Goal: Task Accomplishment & Management: Manage account settings

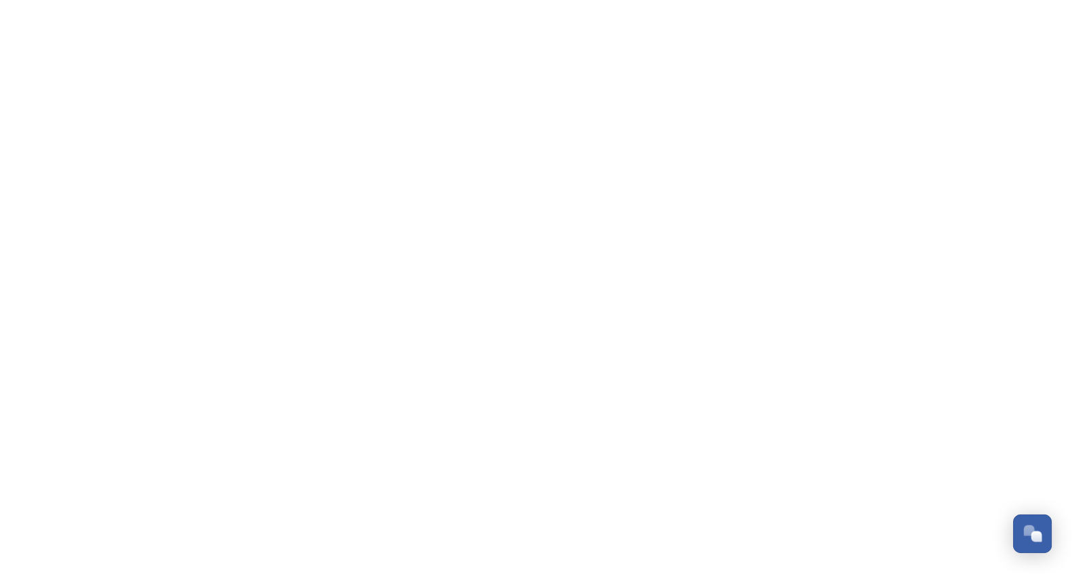
scroll to position [654, 0]
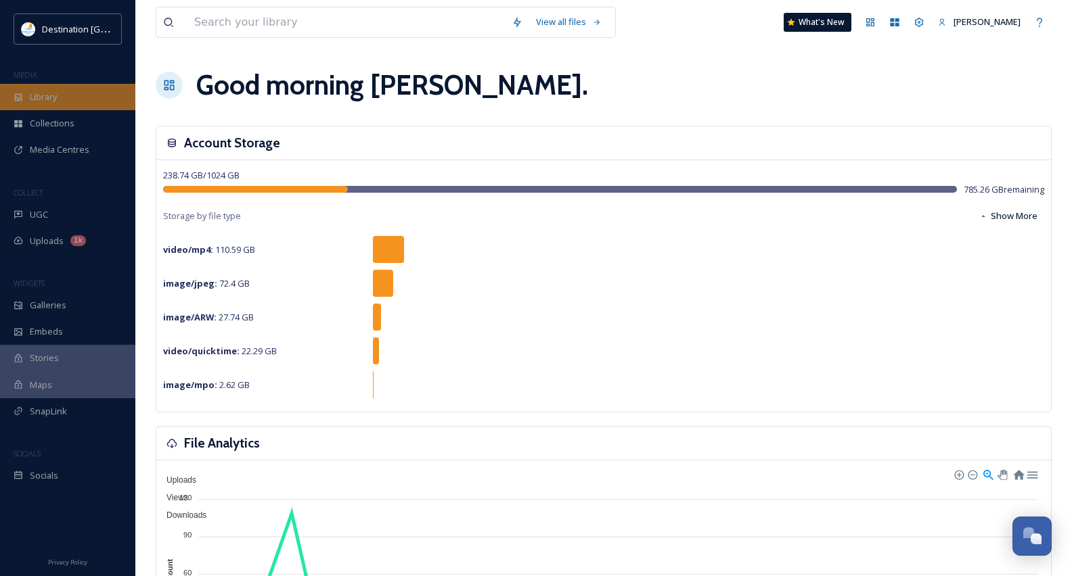
click at [60, 98] on div "Library" at bounding box center [67, 97] width 135 height 26
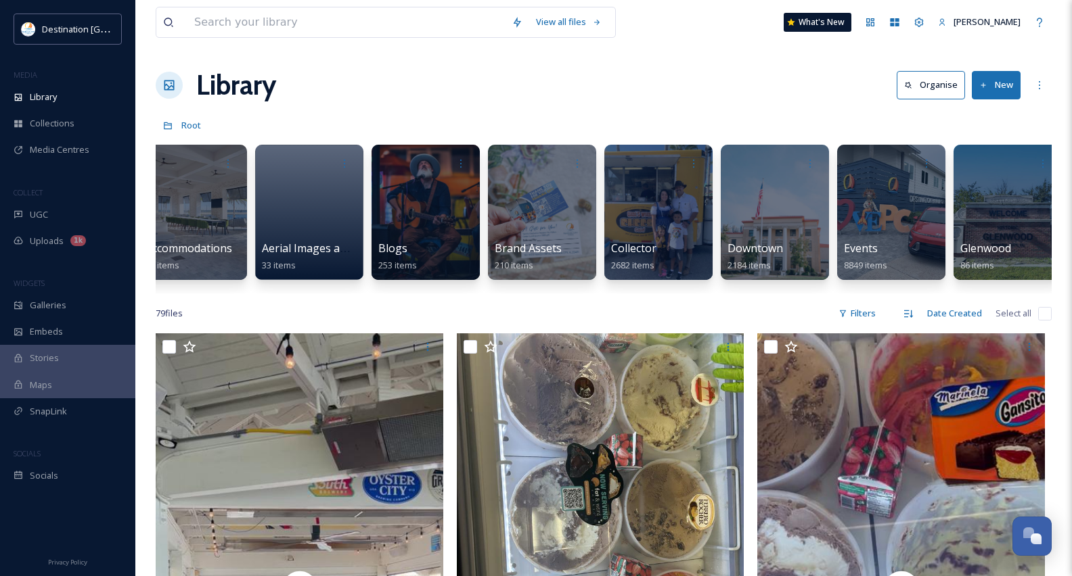
scroll to position [0, 206]
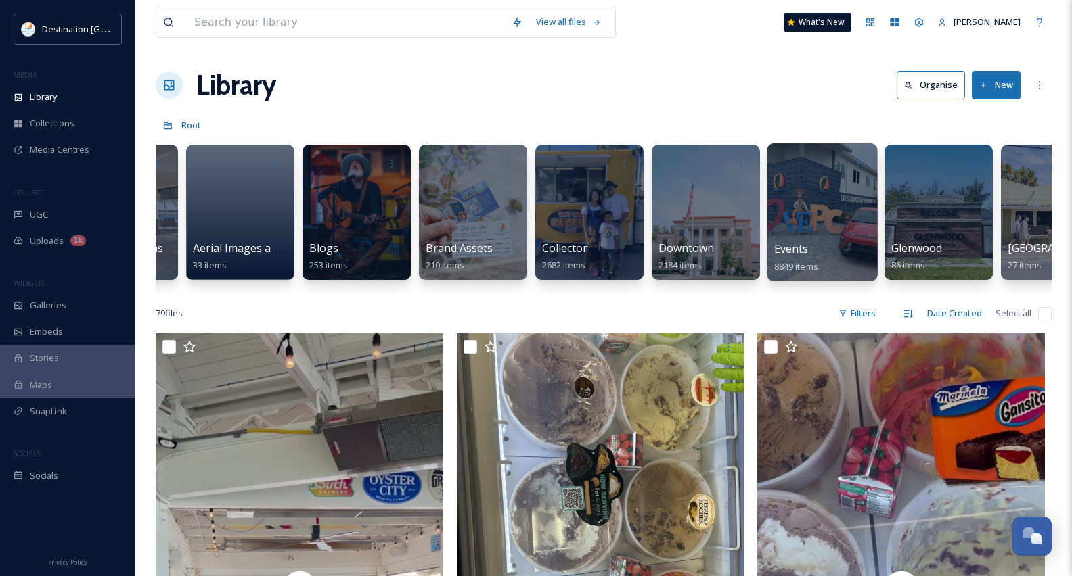
click at [806, 262] on span "8849 items" at bounding box center [796, 266] width 44 height 12
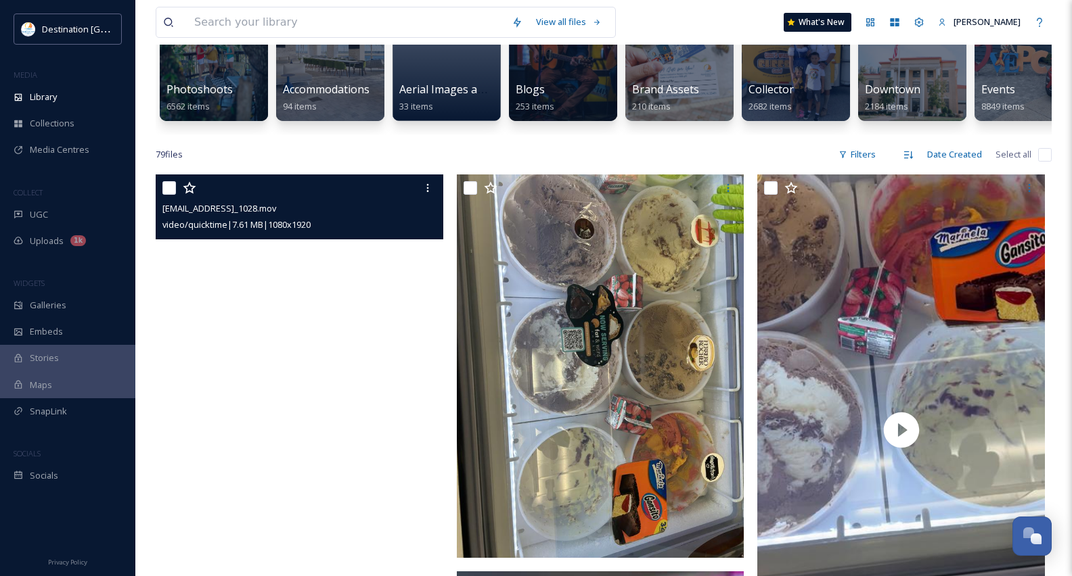
scroll to position [135, 0]
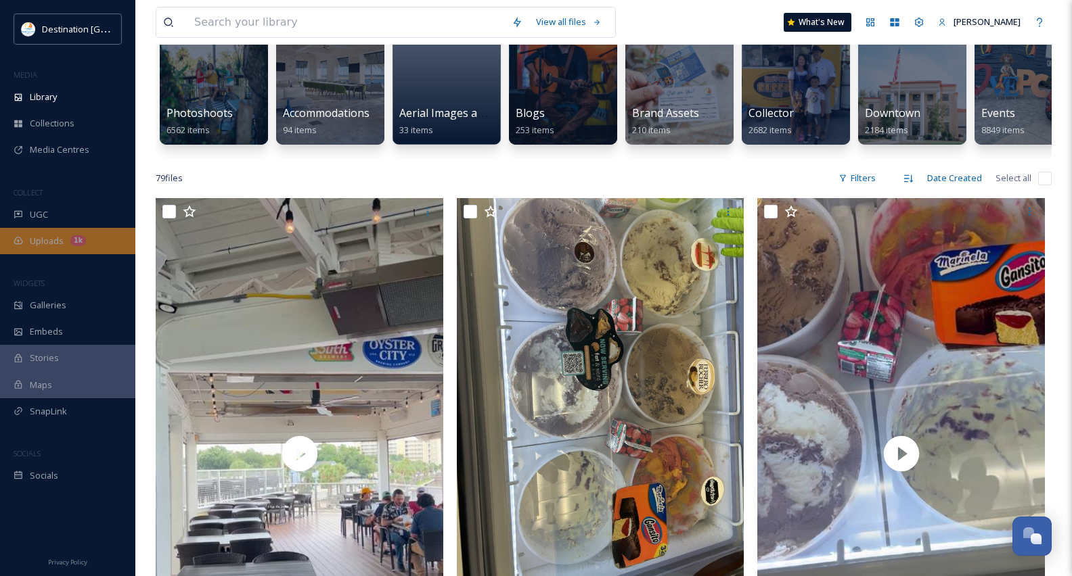
click at [52, 248] on div "Uploads 1k" at bounding box center [67, 241] width 135 height 26
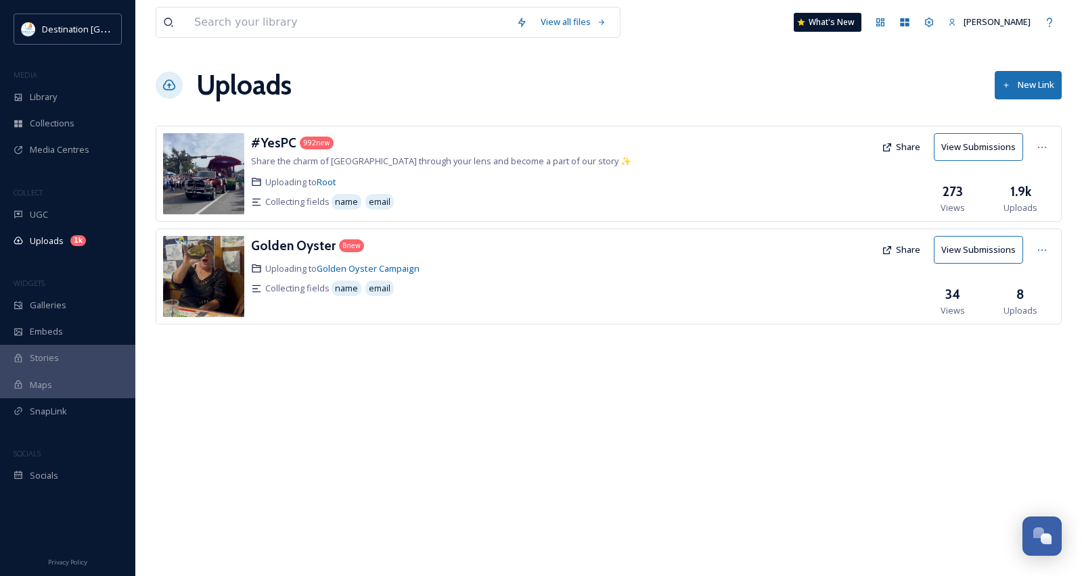
click at [302, 141] on div "992 new" at bounding box center [317, 143] width 34 height 13
click at [276, 142] on h3 "#YesPC" at bounding box center [273, 143] width 45 height 16
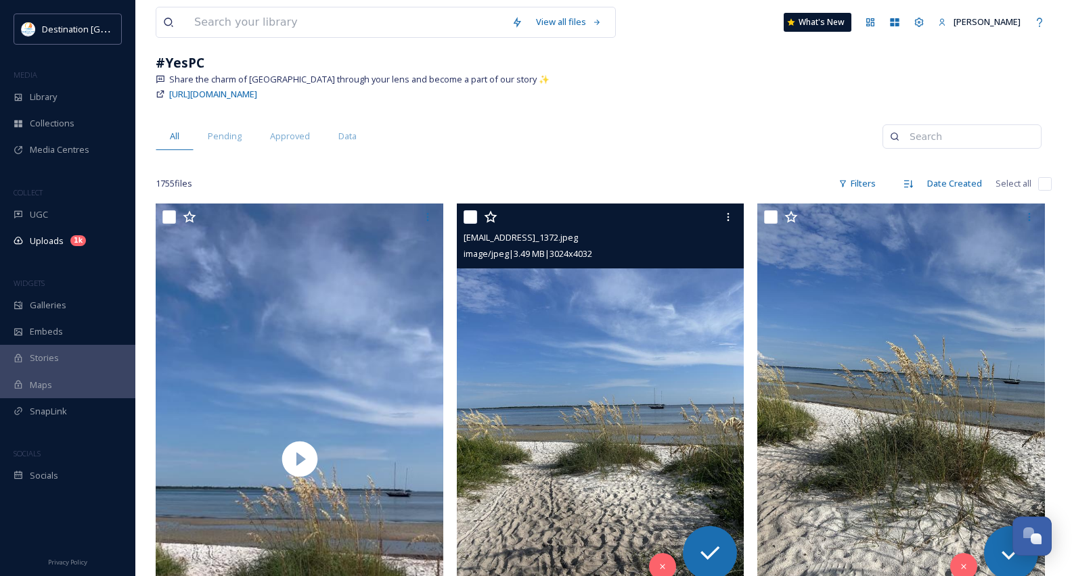
scroll to position [68, 0]
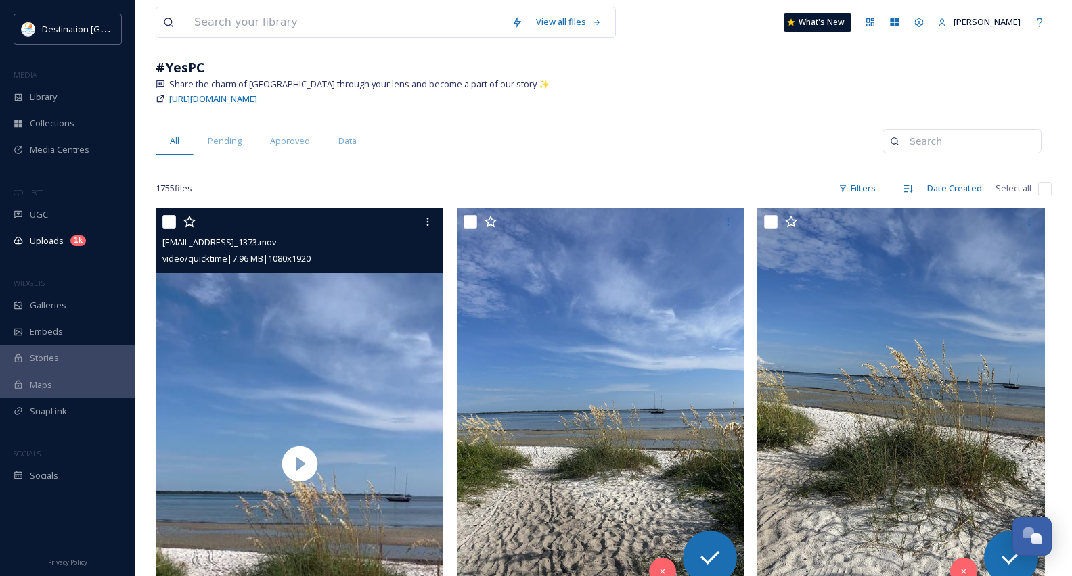
click at [168, 219] on input "checkbox" at bounding box center [169, 222] width 14 height 14
checkbox input "true"
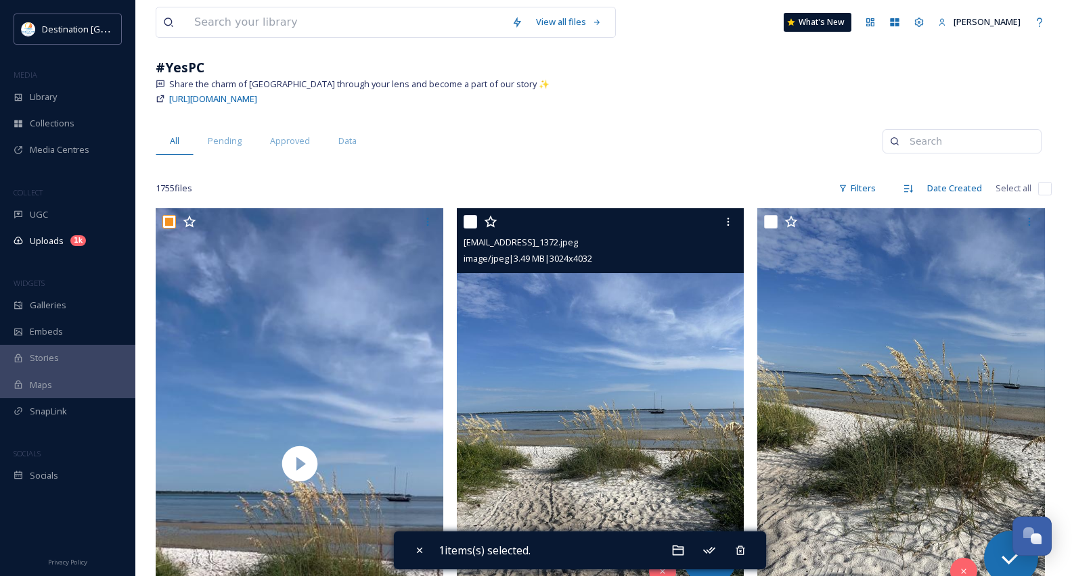
click at [471, 223] on input "checkbox" at bounding box center [470, 222] width 14 height 14
checkbox input "true"
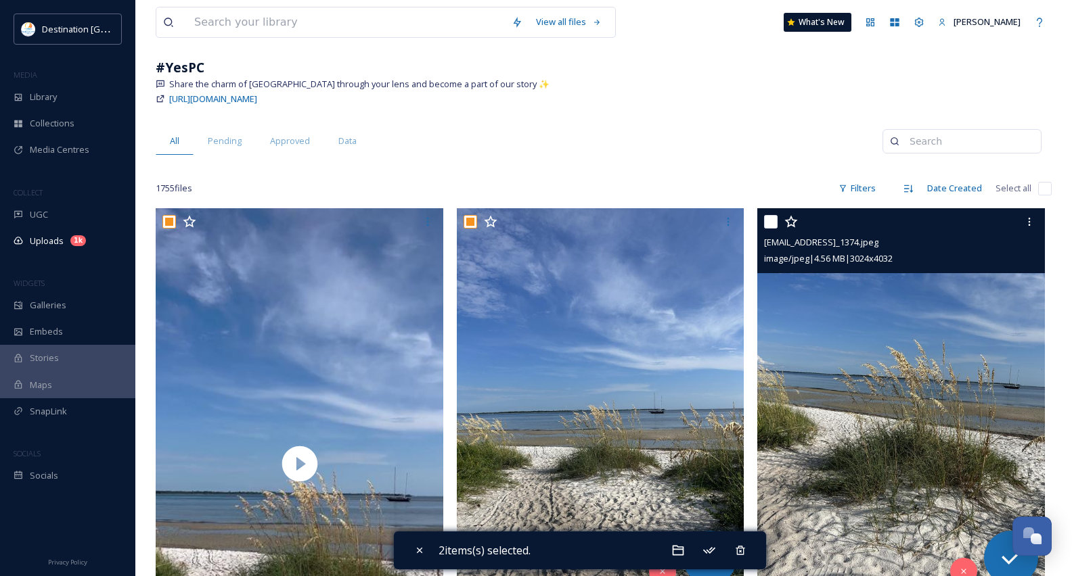
click at [775, 219] on input "checkbox" at bounding box center [771, 222] width 14 height 14
checkbox input "true"
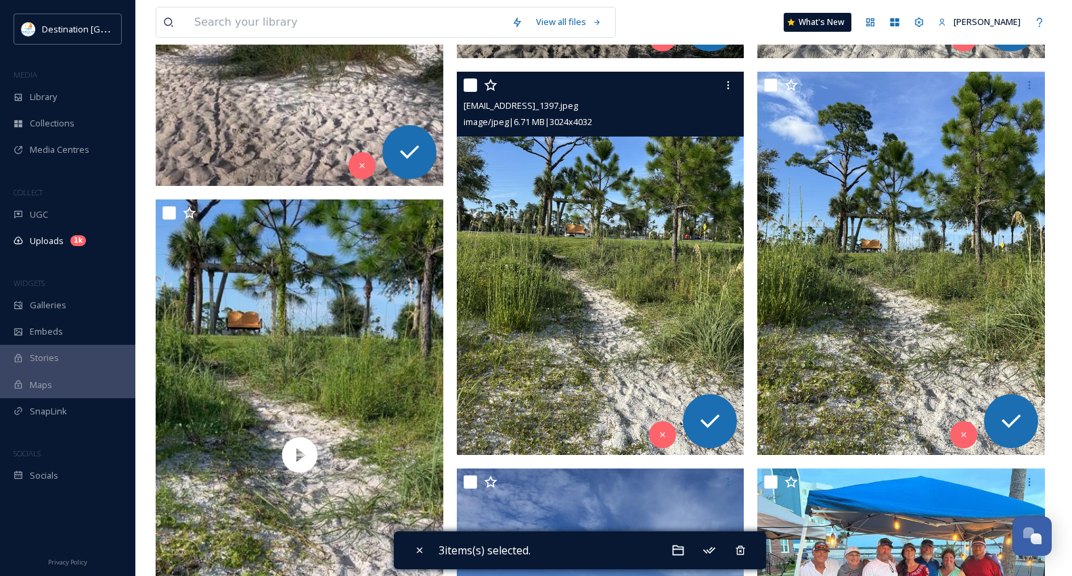
scroll to position [609, 0]
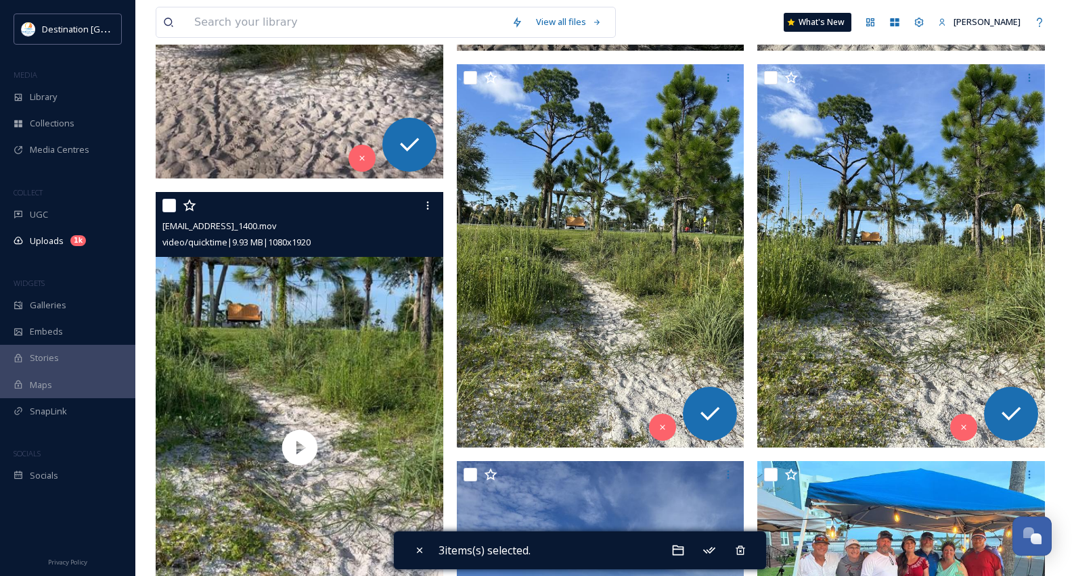
click at [166, 208] on input "checkbox" at bounding box center [169, 206] width 14 height 14
checkbox input "true"
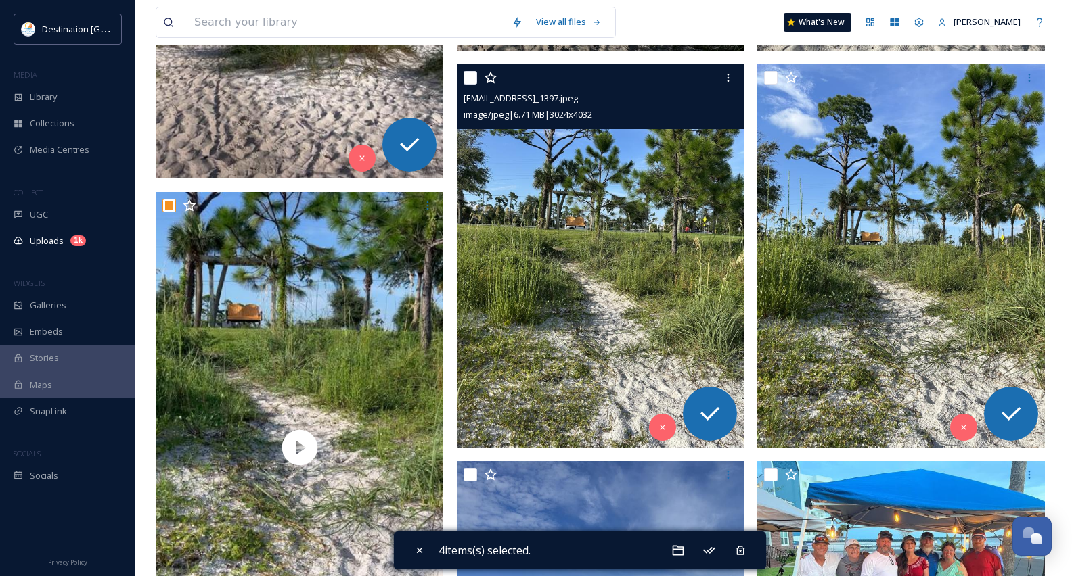
click at [476, 81] on input "checkbox" at bounding box center [470, 78] width 14 height 14
checkbox input "true"
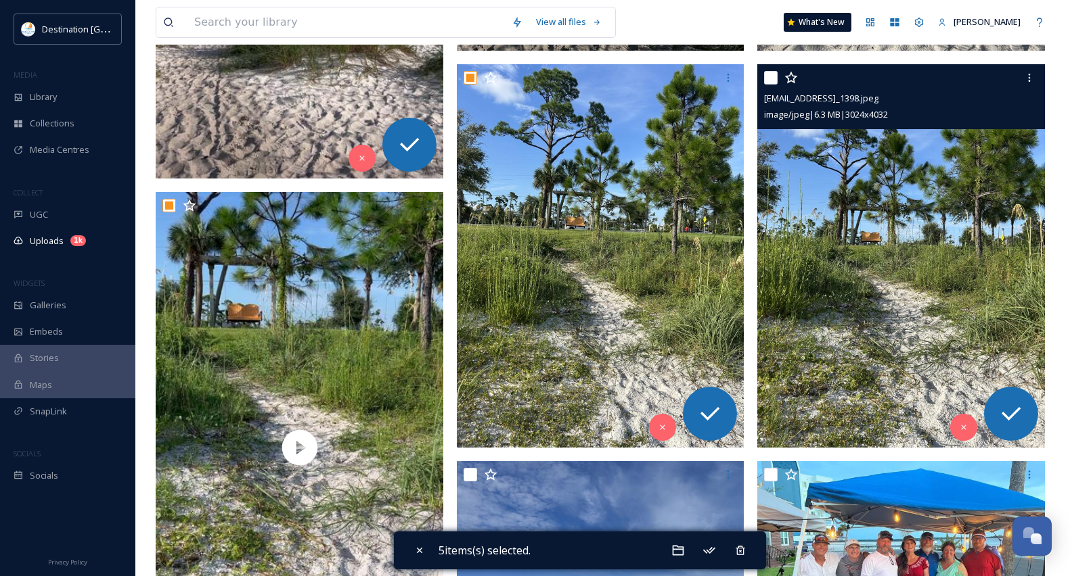
click at [772, 81] on input "checkbox" at bounding box center [771, 78] width 14 height 14
checkbox input "true"
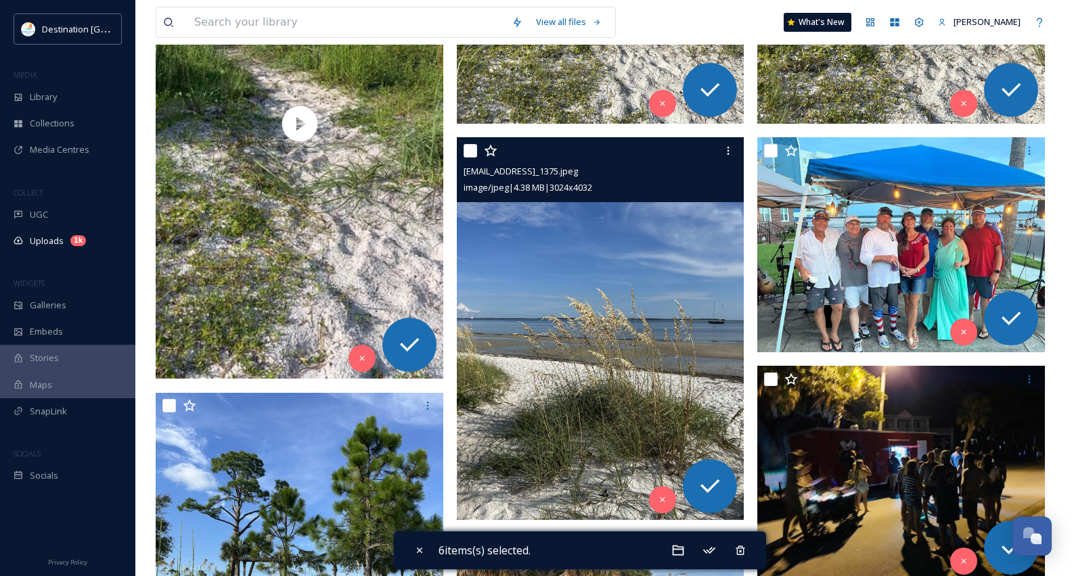
scroll to position [947, 0]
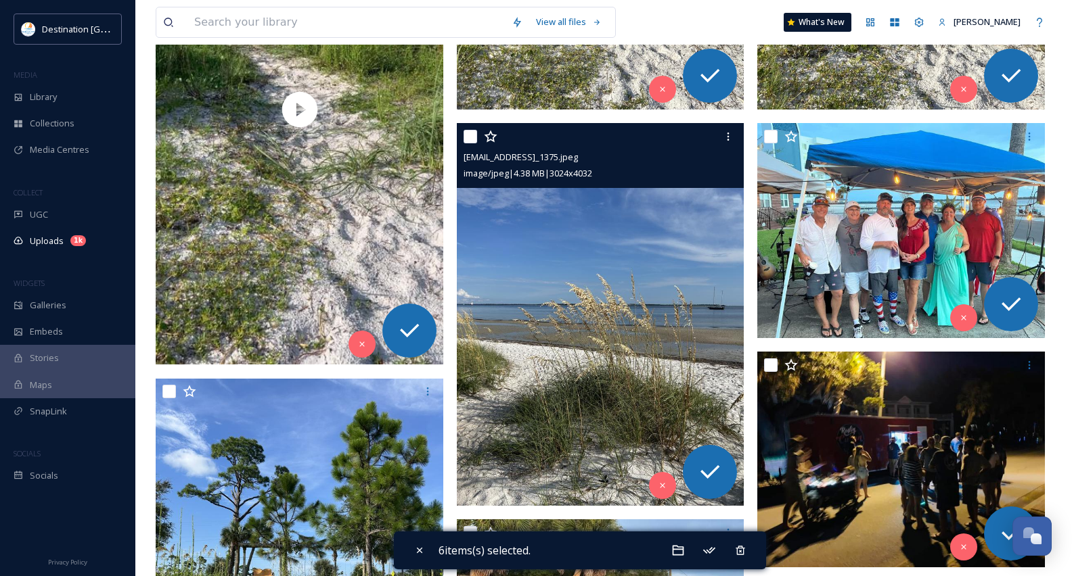
click at [470, 134] on input "checkbox" at bounding box center [470, 137] width 14 height 14
checkbox input "true"
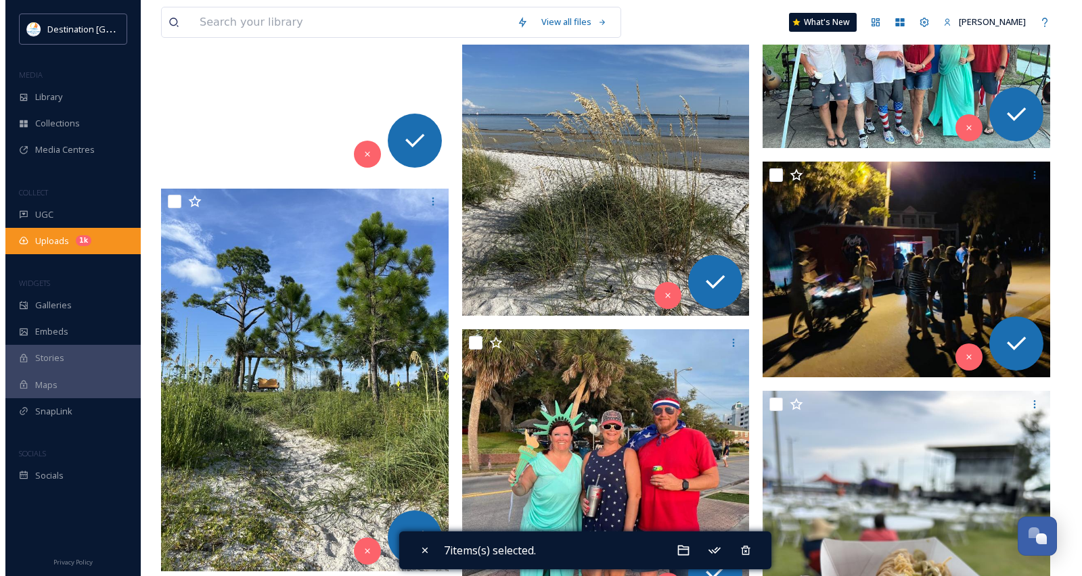
scroll to position [1082, 0]
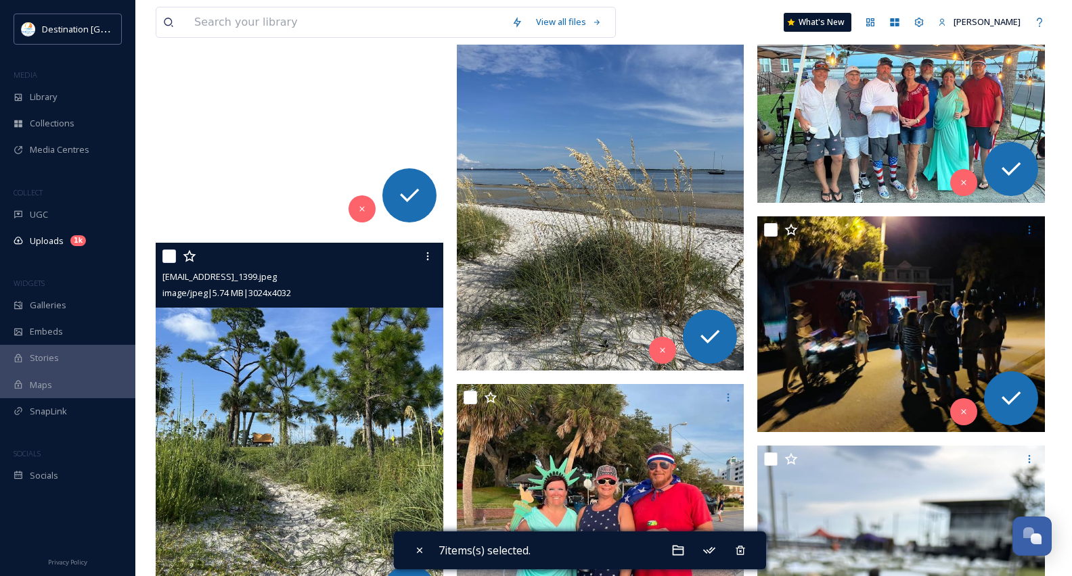
click at [167, 257] on input "checkbox" at bounding box center [169, 257] width 14 height 14
checkbox input "true"
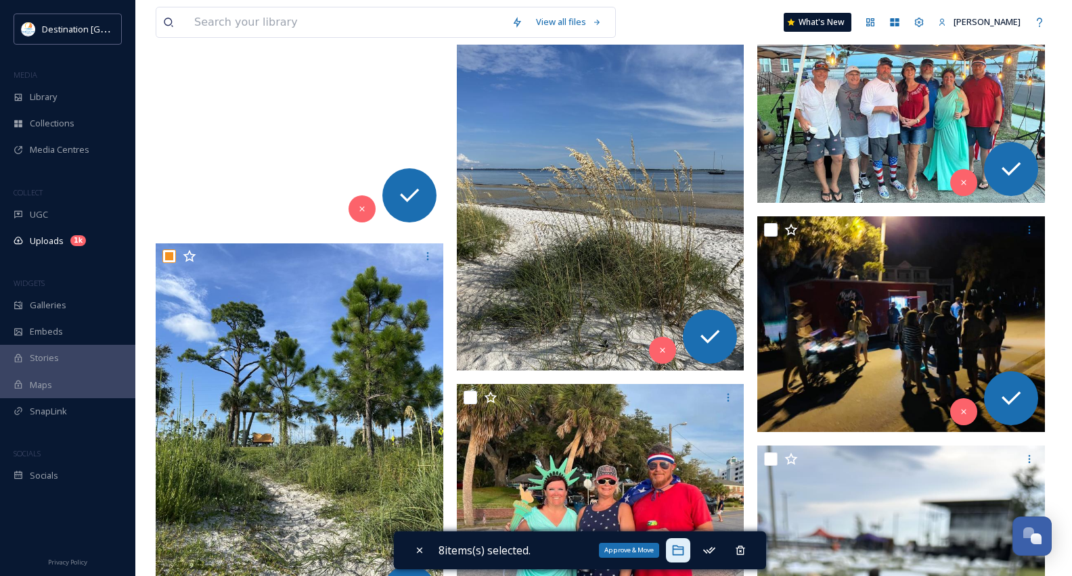
click at [683, 549] on icon at bounding box center [678, 551] width 14 height 14
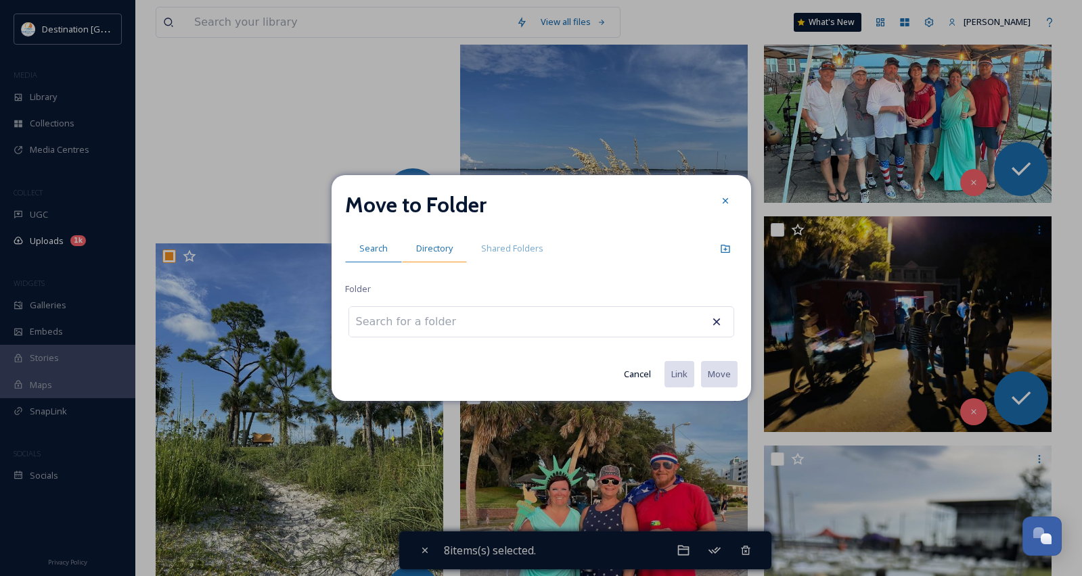
click at [426, 251] on span "Directory" at bounding box center [434, 248] width 37 height 13
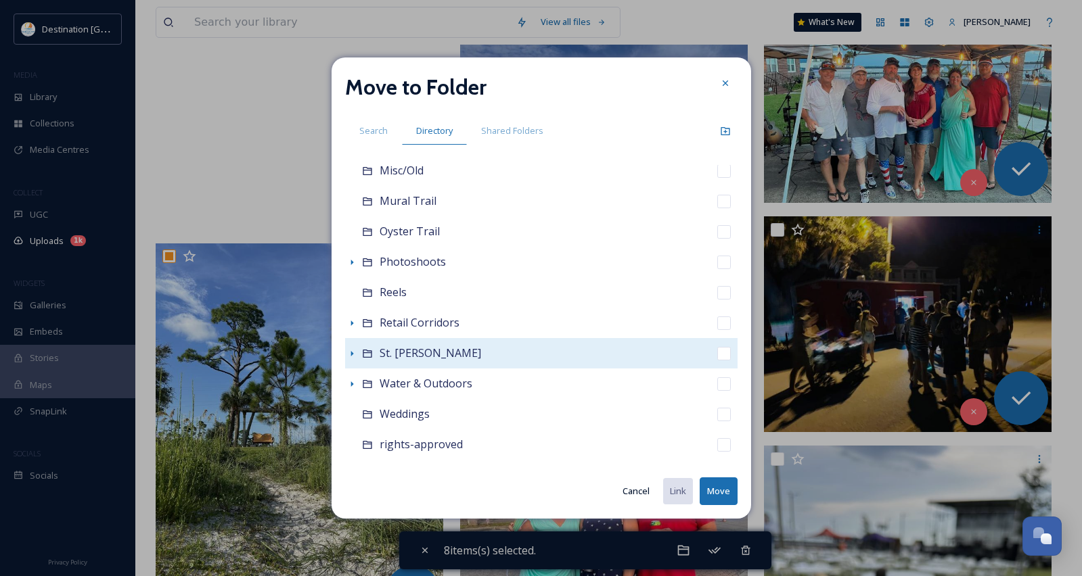
scroll to position [337, 0]
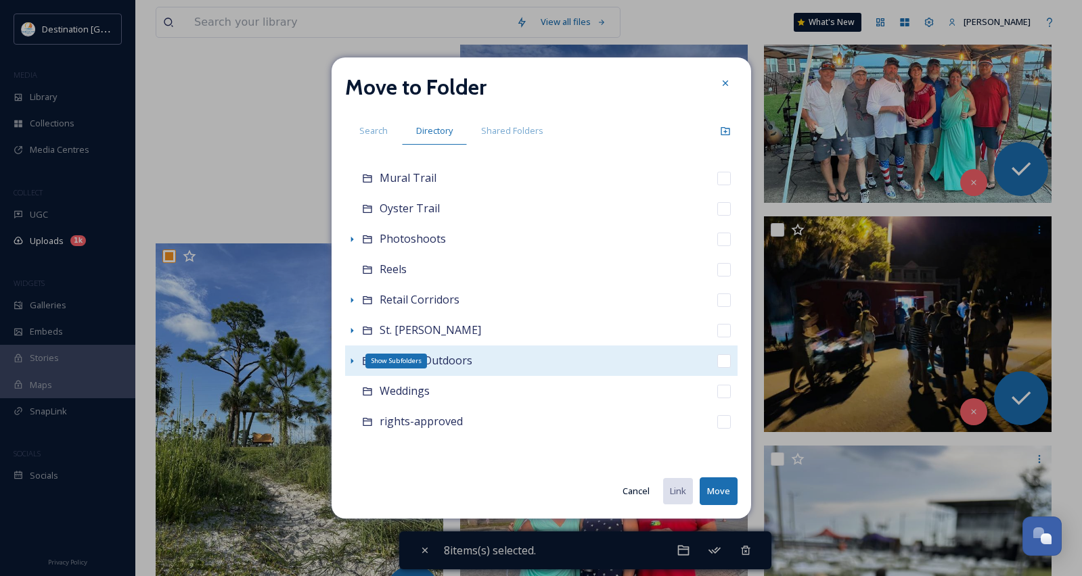
click at [355, 362] on icon at bounding box center [351, 361] width 11 height 11
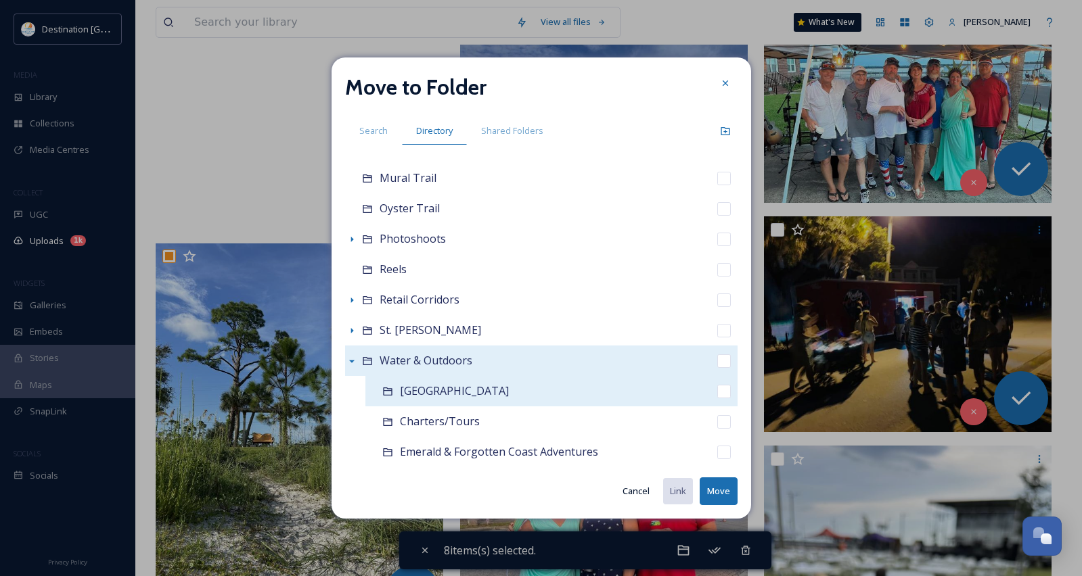
click at [473, 392] on div "[GEOGRAPHIC_DATA]" at bounding box center [551, 391] width 372 height 30
checkbox input "false"
checkbox input "true"
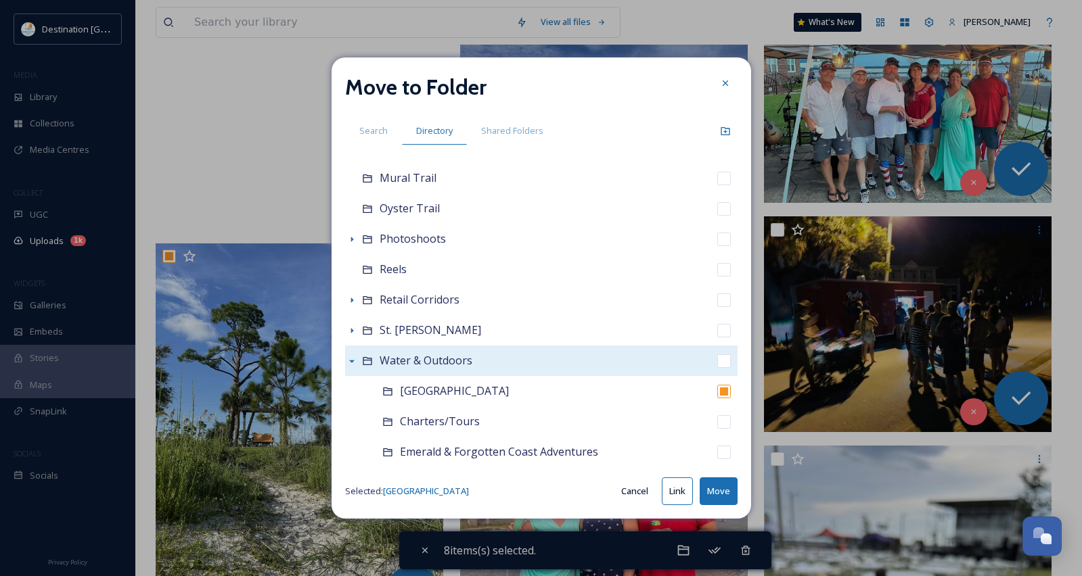
click at [729, 499] on button "Move" at bounding box center [719, 492] width 38 height 28
checkbox input "false"
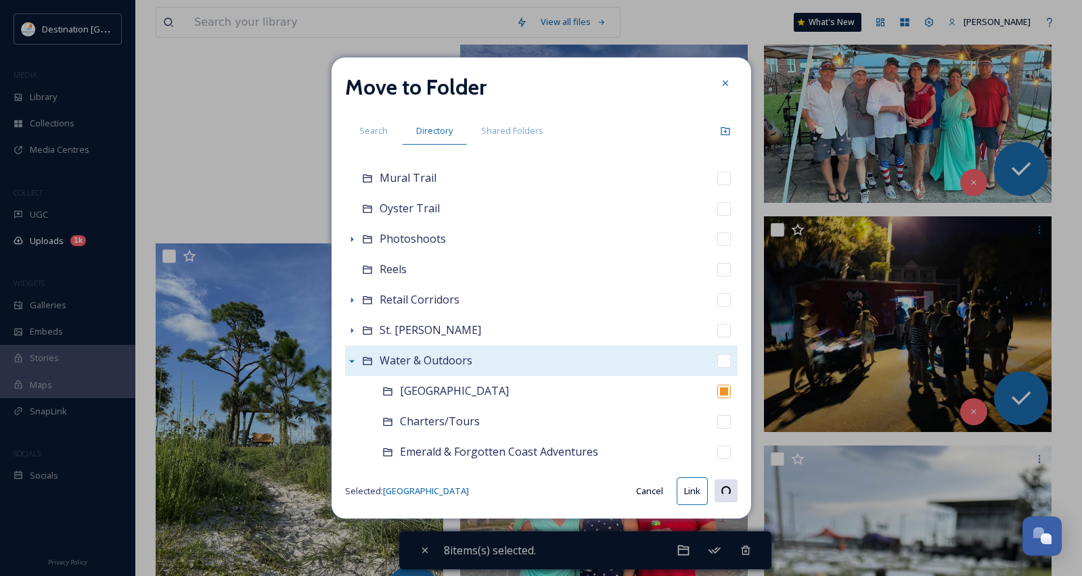
checkbox input "false"
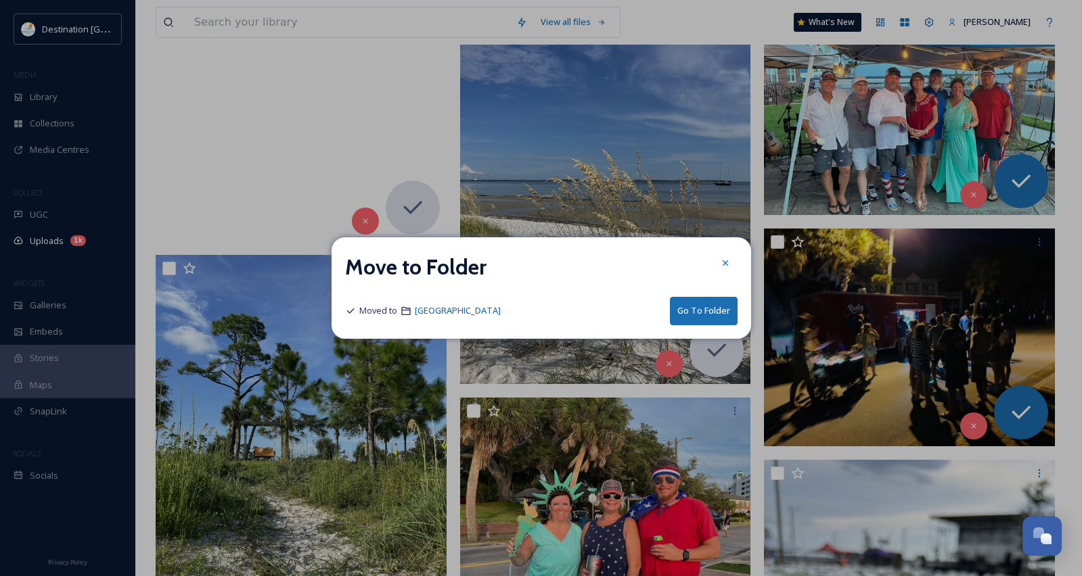
click at [711, 313] on button "Go To Folder" at bounding box center [704, 311] width 68 height 28
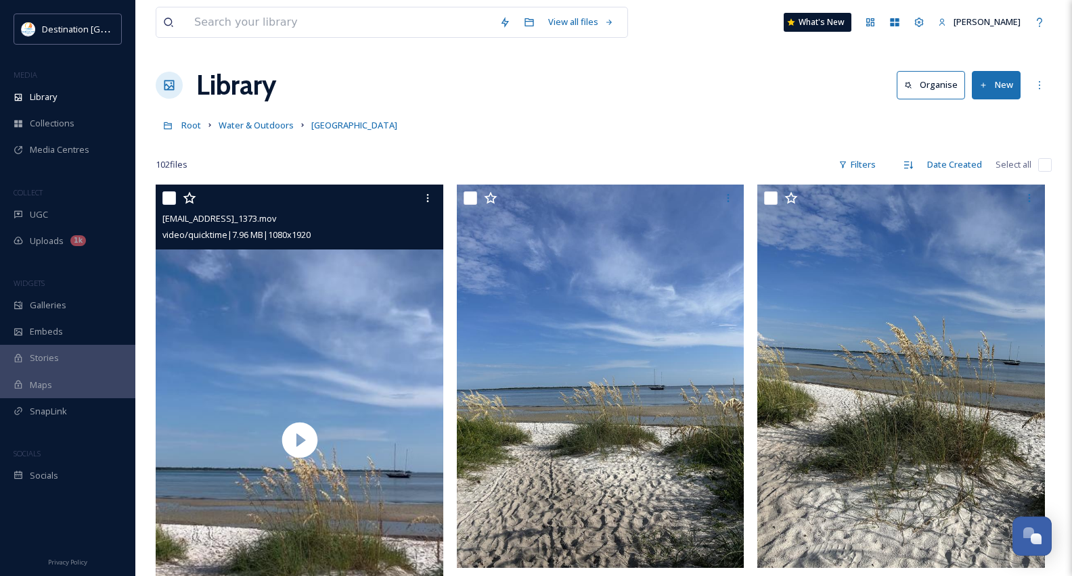
click at [177, 196] on div at bounding box center [300, 198] width 277 height 24
click at [170, 198] on input "checkbox" at bounding box center [169, 198] width 14 height 14
checkbox input "true"
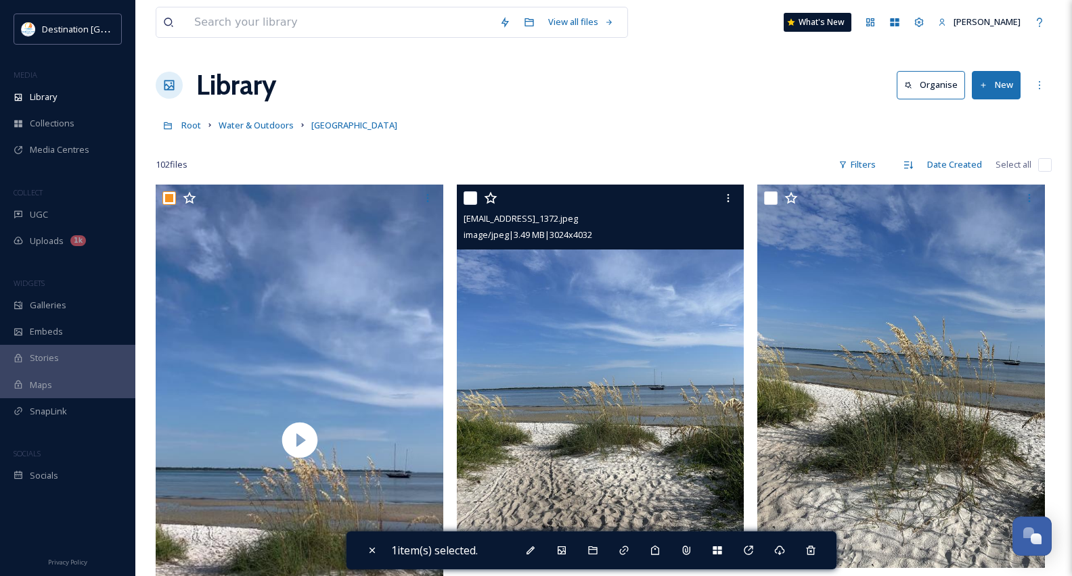
click at [465, 200] on input "checkbox" at bounding box center [470, 198] width 14 height 14
checkbox input "true"
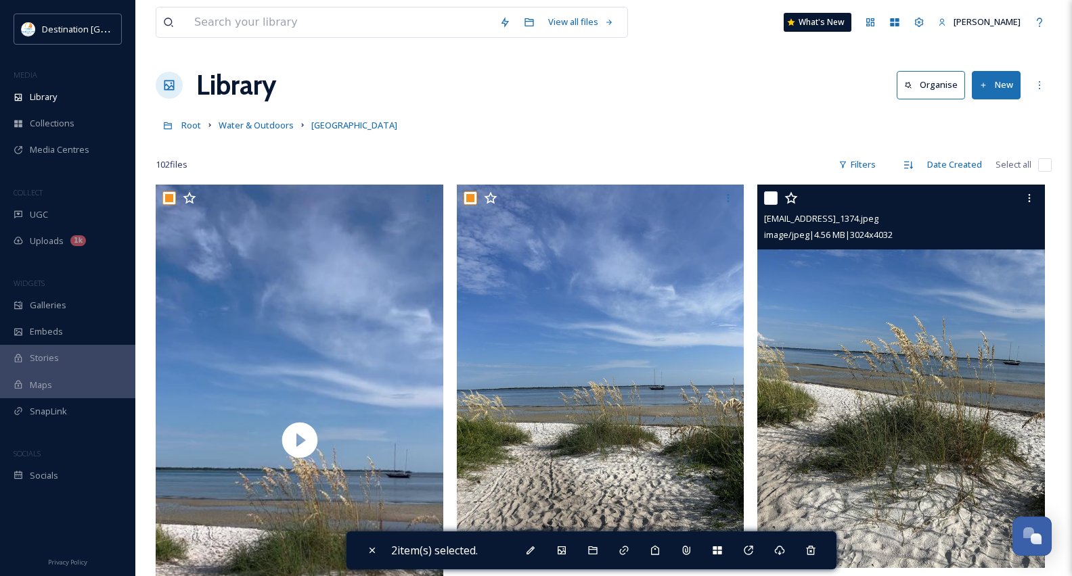
click at [765, 201] on input "checkbox" at bounding box center [771, 198] width 14 height 14
checkbox input "true"
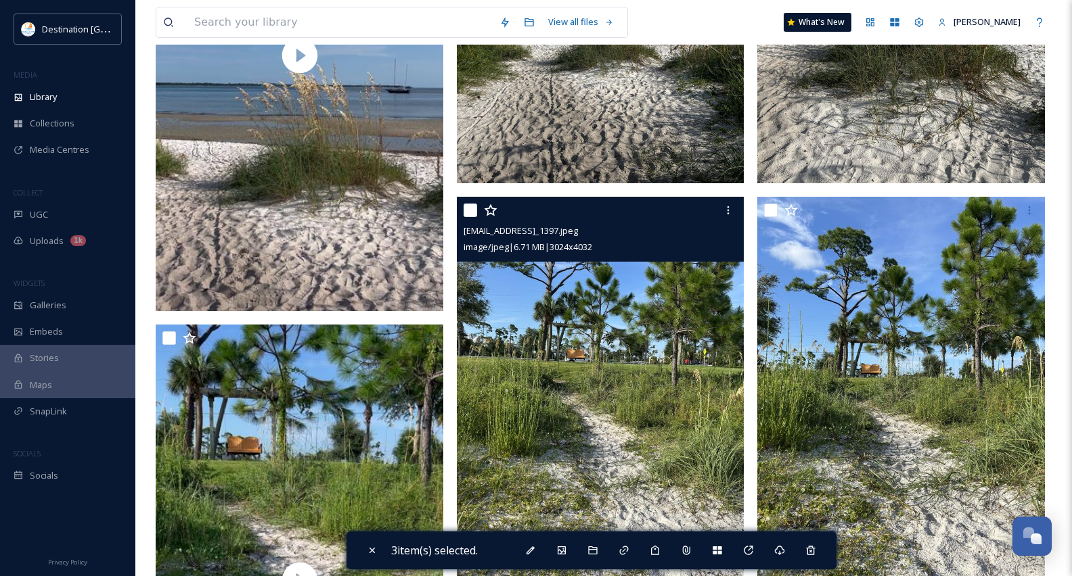
scroll to position [474, 0]
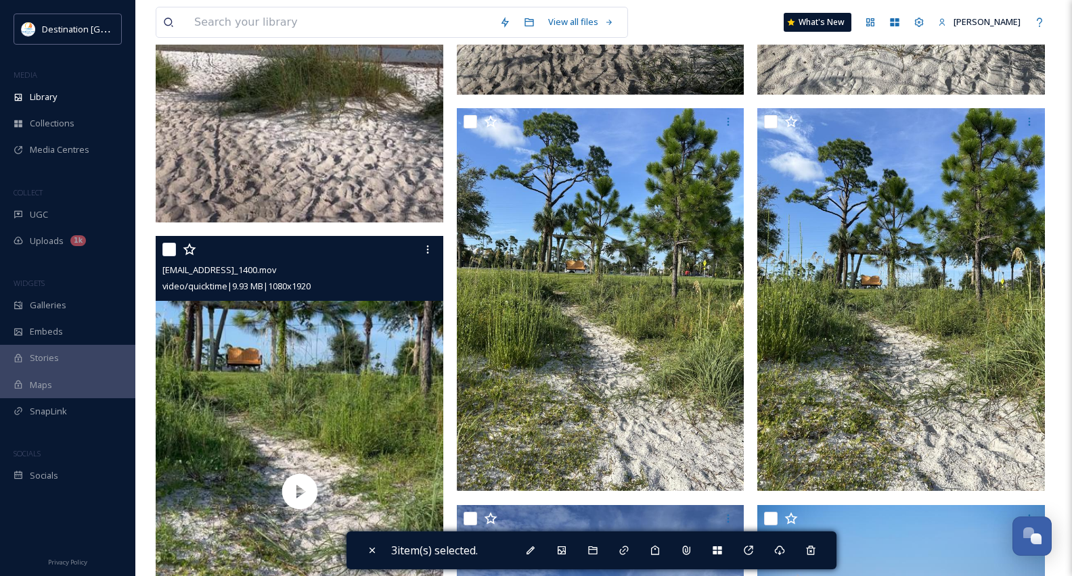
click at [170, 252] on input "checkbox" at bounding box center [169, 250] width 14 height 14
checkbox input "true"
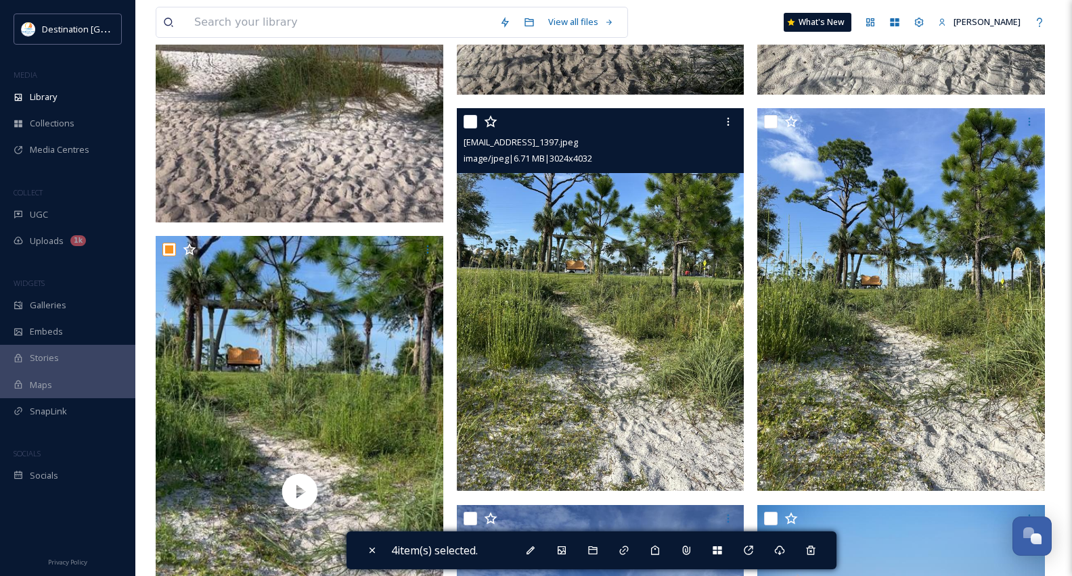
click at [473, 122] on input "checkbox" at bounding box center [470, 122] width 14 height 14
checkbox input "true"
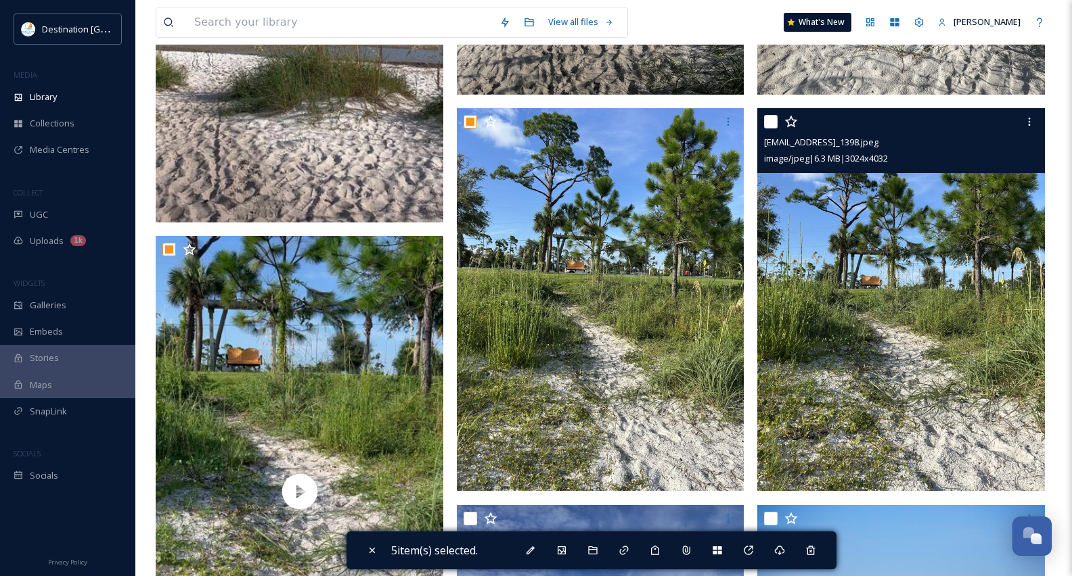
click at [768, 123] on input "checkbox" at bounding box center [771, 122] width 14 height 14
checkbox input "true"
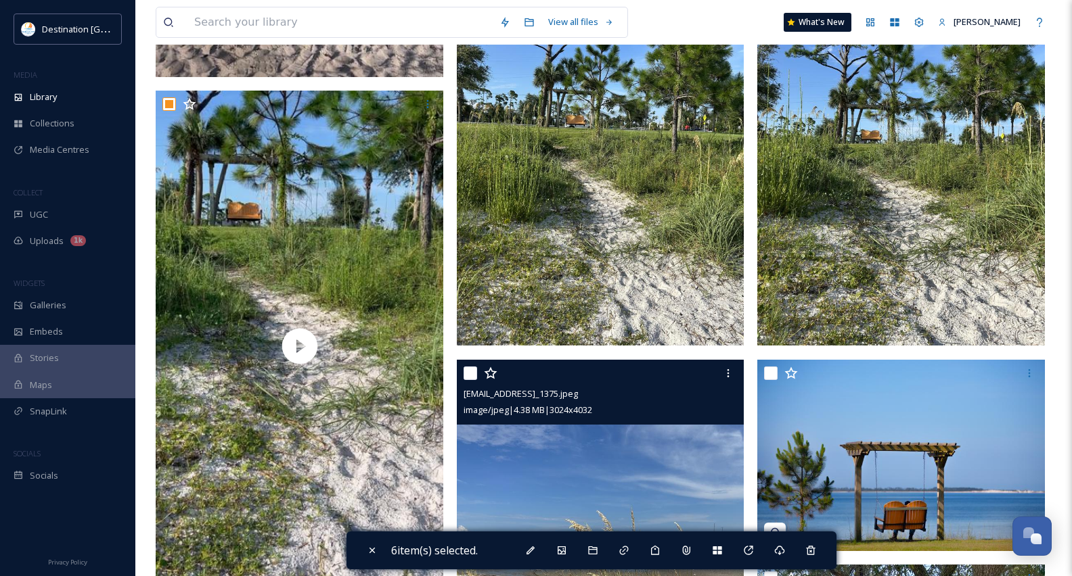
scroll to position [880, 0]
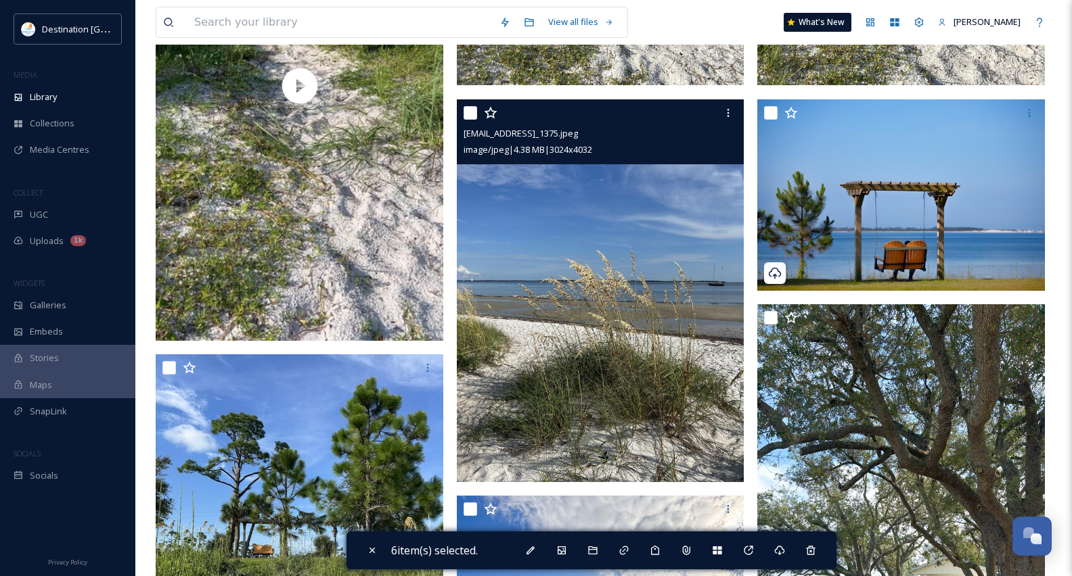
click at [473, 116] on input "checkbox" at bounding box center [470, 113] width 14 height 14
checkbox input "true"
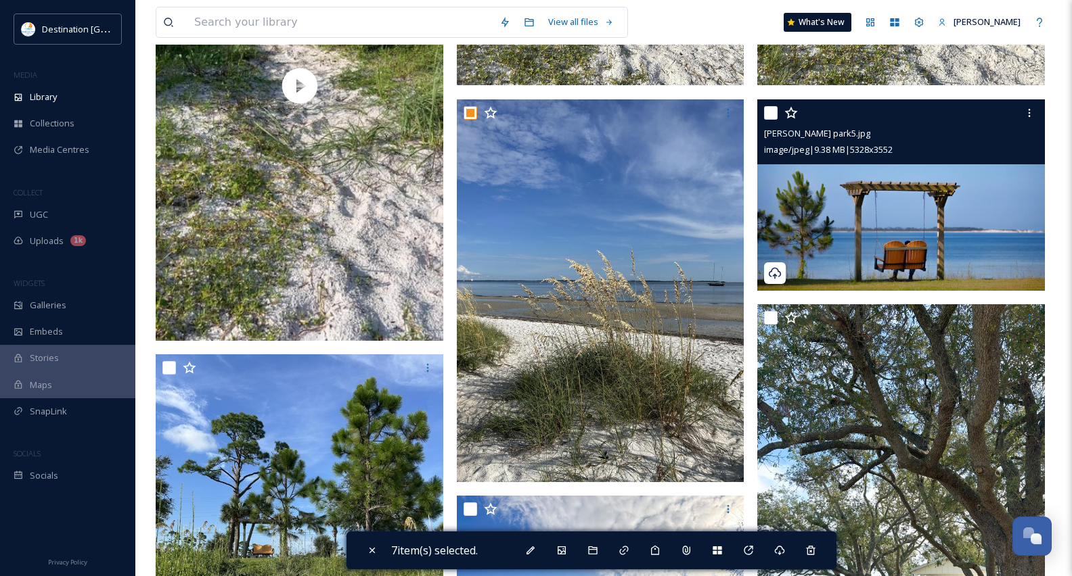
click at [774, 114] on input "checkbox" at bounding box center [771, 113] width 14 height 14
checkbox input "true"
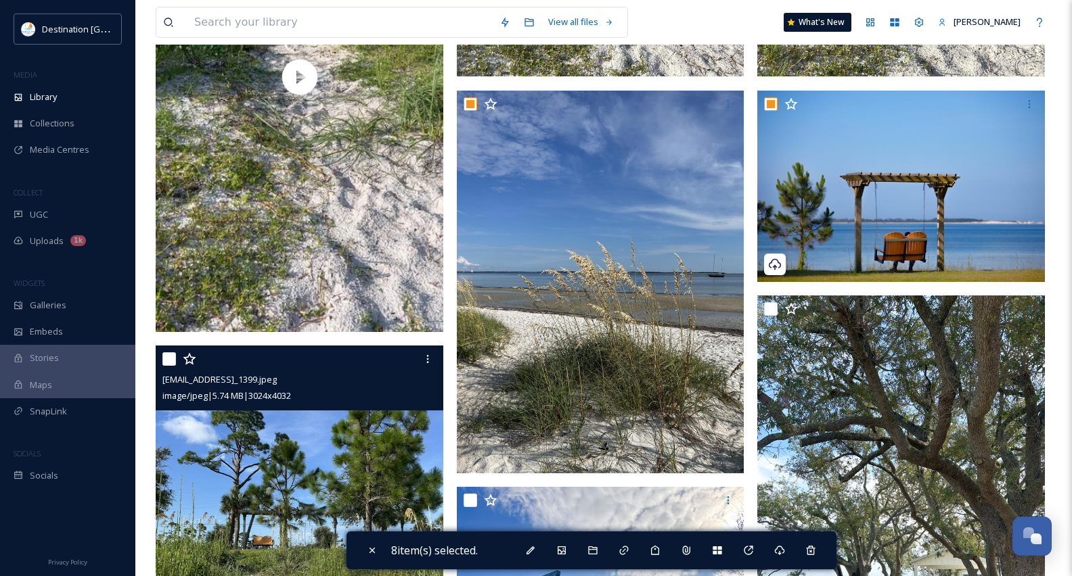
scroll to position [947, 0]
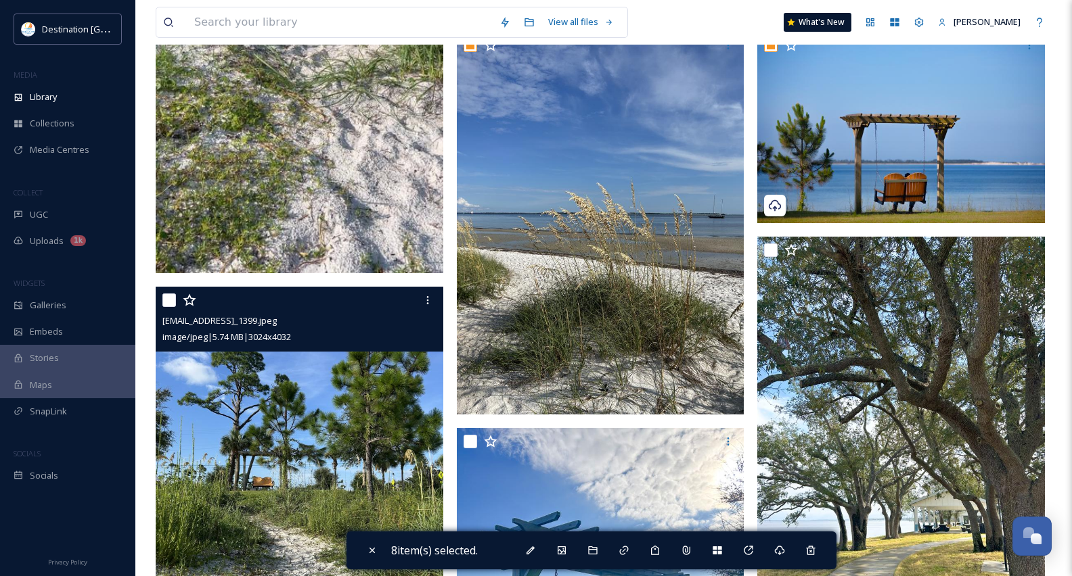
click at [168, 306] on input "checkbox" at bounding box center [169, 301] width 14 height 14
checkbox input "true"
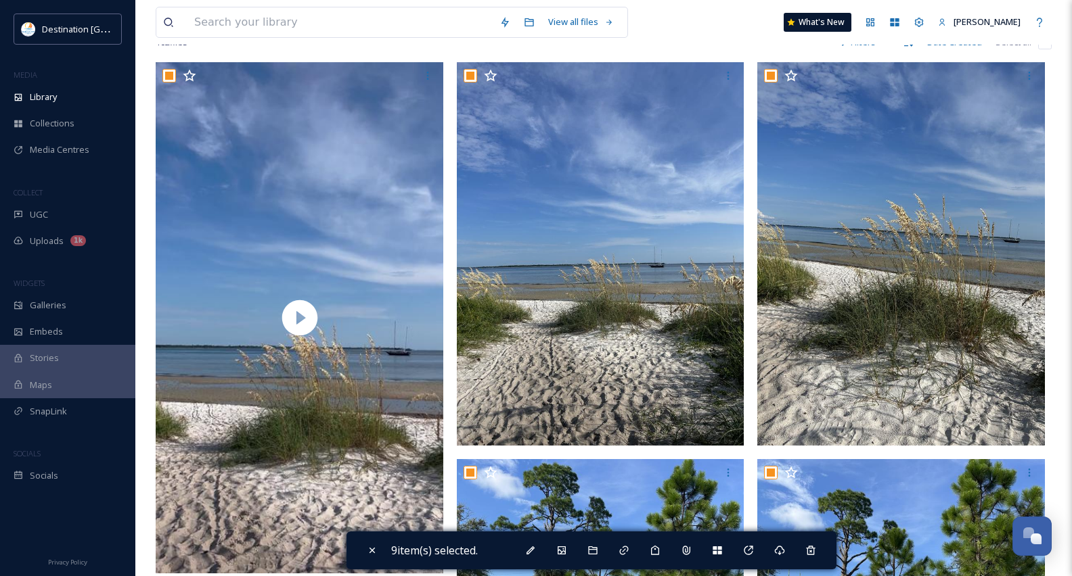
scroll to position [0, 0]
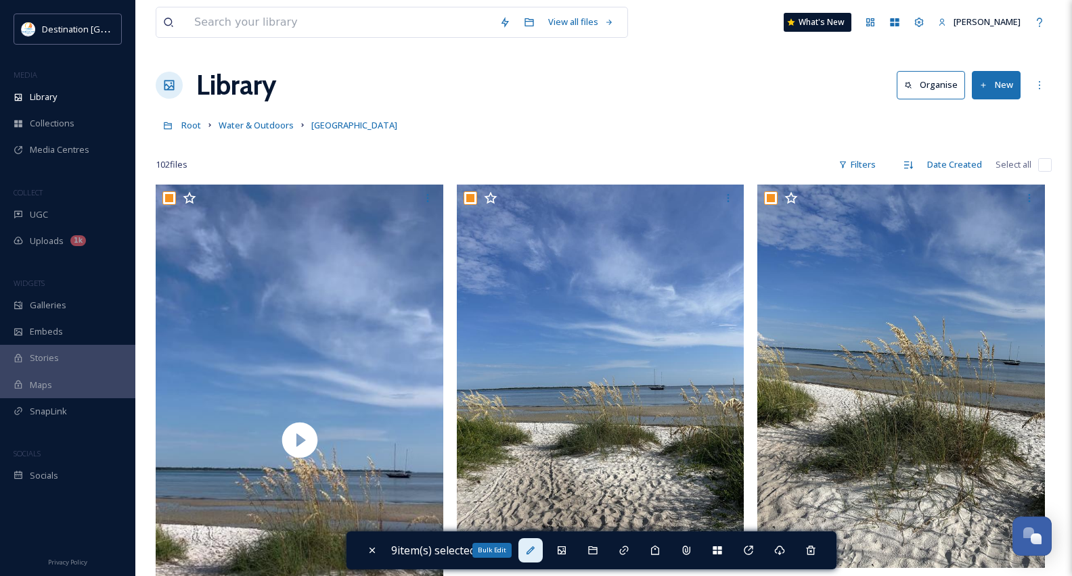
click at [532, 558] on div "Bulk Edit" at bounding box center [530, 551] width 24 height 24
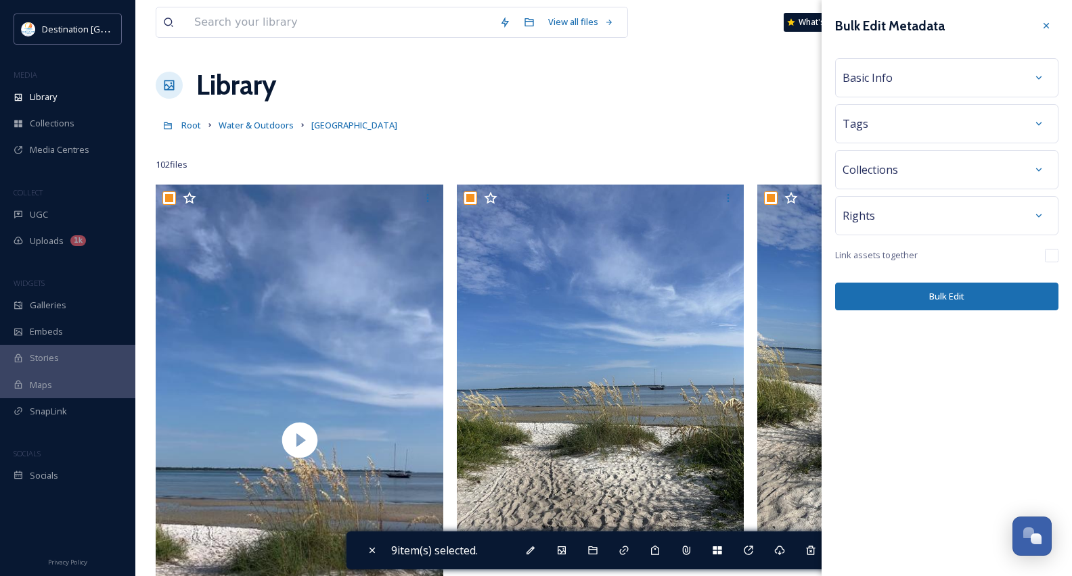
click at [996, 127] on div "Tags" at bounding box center [946, 124] width 208 height 24
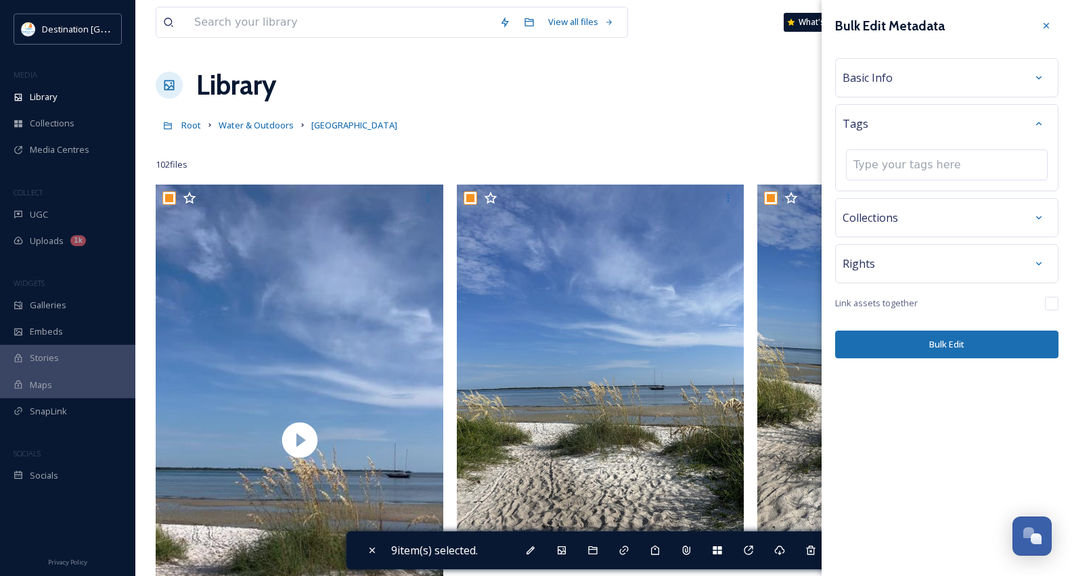
click at [973, 219] on div "Collections" at bounding box center [946, 218] width 208 height 24
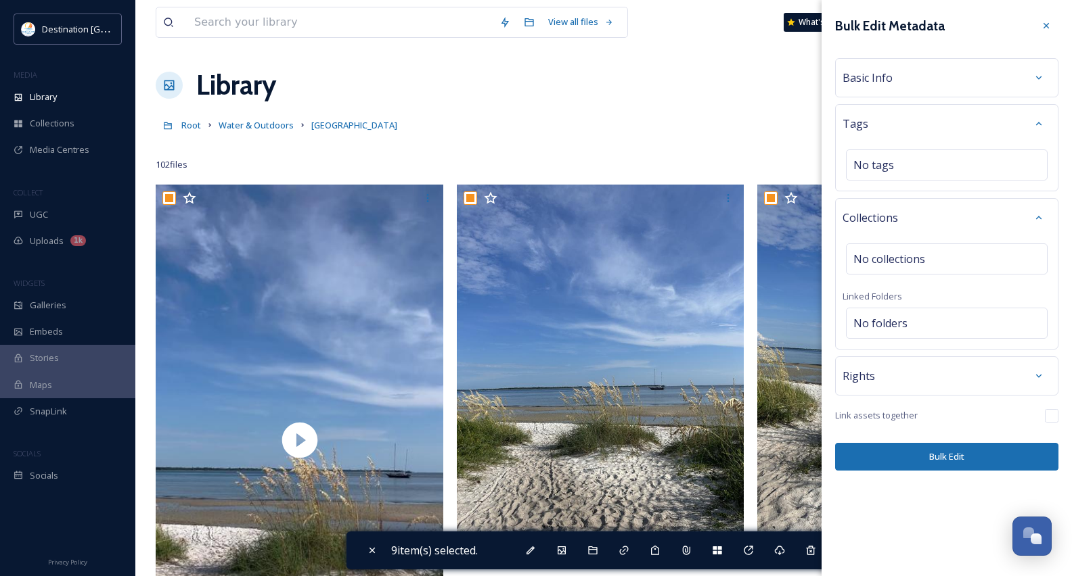
click at [984, 78] on div "Basic Info" at bounding box center [946, 78] width 208 height 24
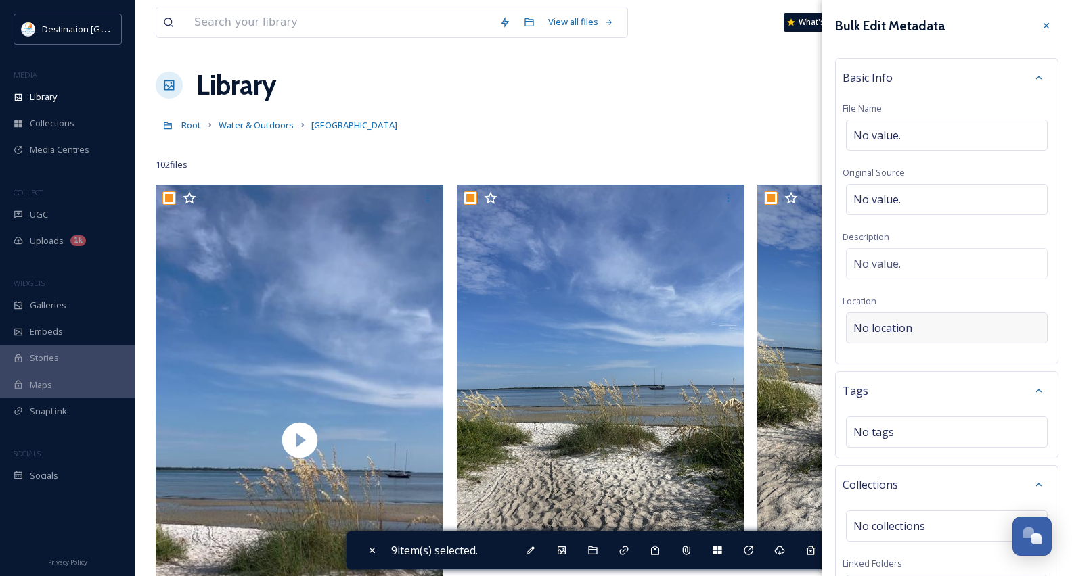
click at [928, 329] on div "No location" at bounding box center [947, 328] width 202 height 31
click at [911, 329] on input at bounding box center [946, 328] width 200 height 30
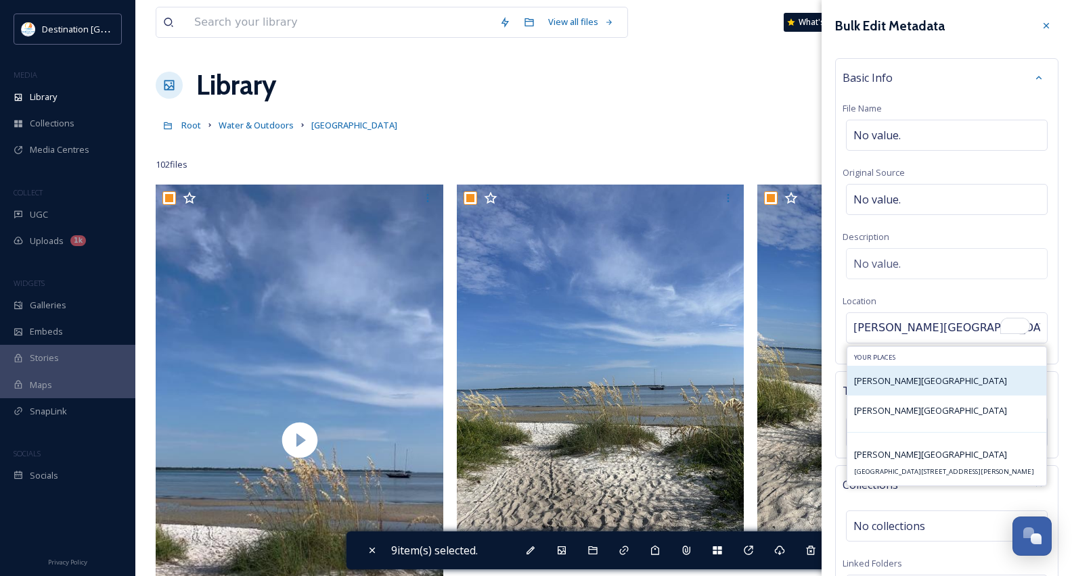
type input "[PERSON_NAME][GEOGRAPHIC_DATA]"
click at [890, 394] on div "[PERSON_NAME][GEOGRAPHIC_DATA]" at bounding box center [946, 381] width 199 height 30
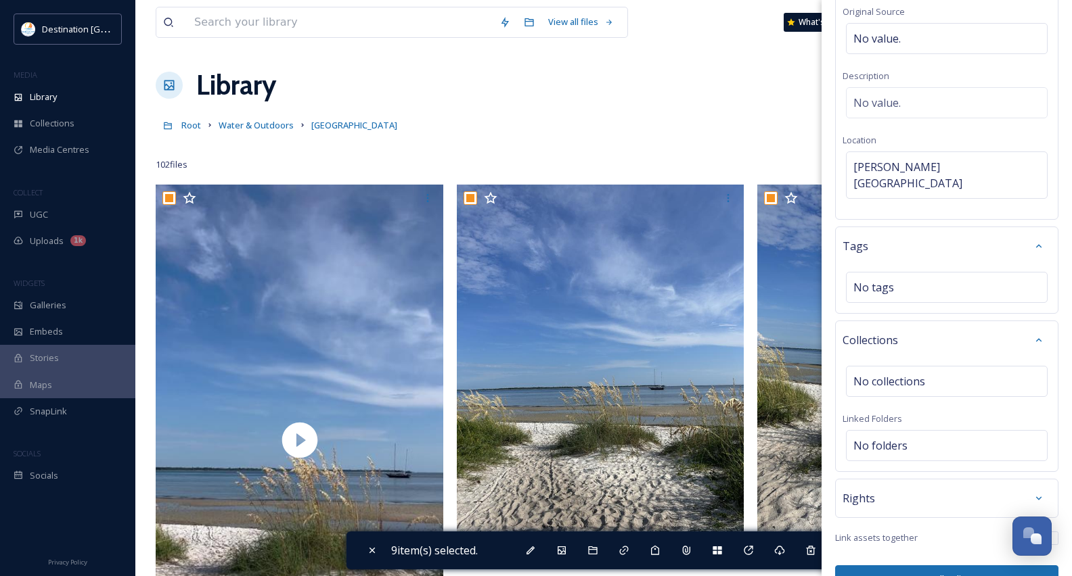
scroll to position [175, 0]
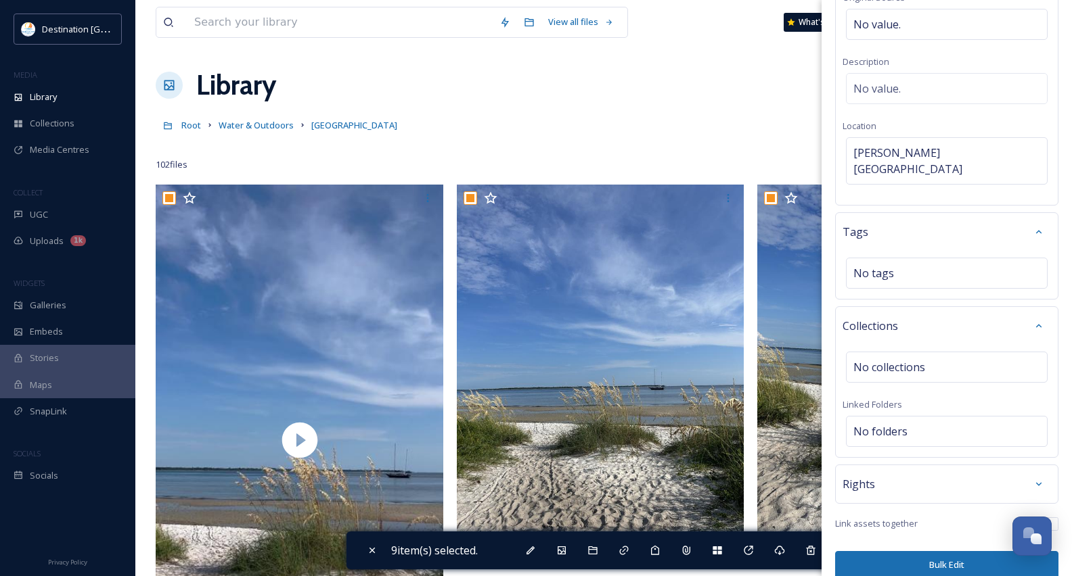
click at [957, 556] on button "Bulk Edit" at bounding box center [946, 565] width 223 height 28
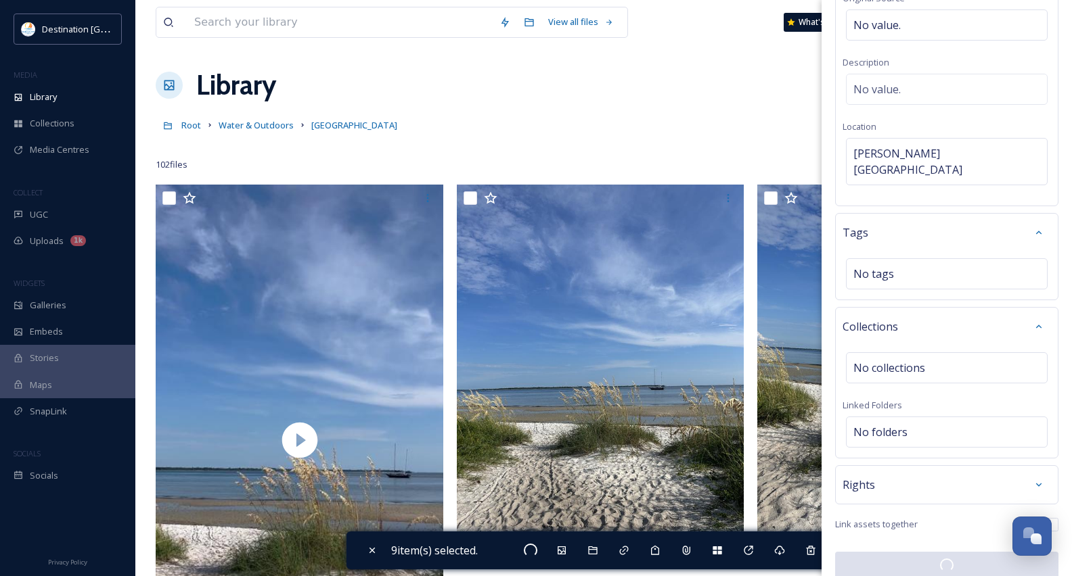
checkbox input "false"
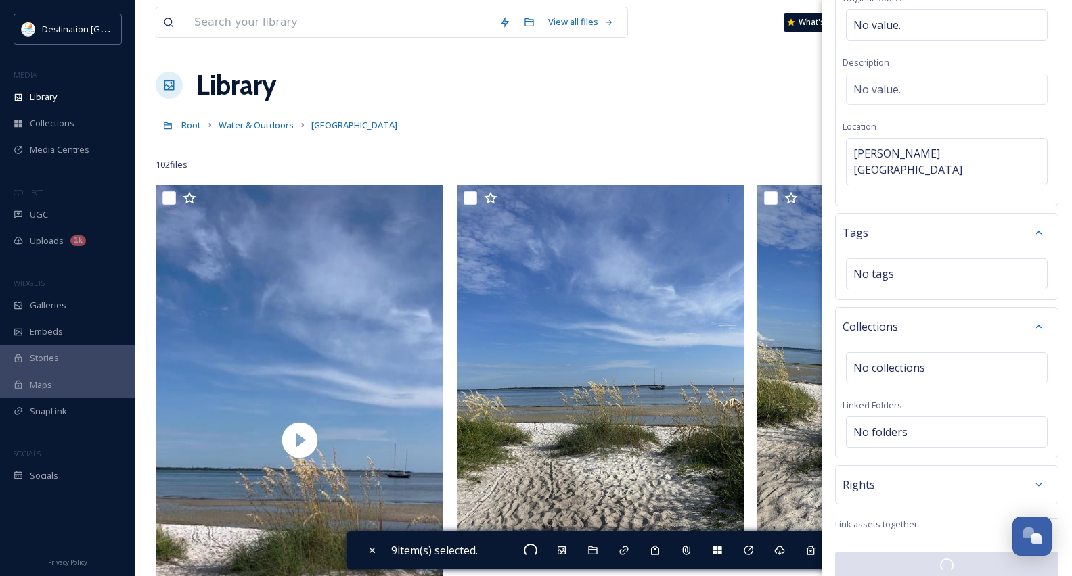
checkbox input "false"
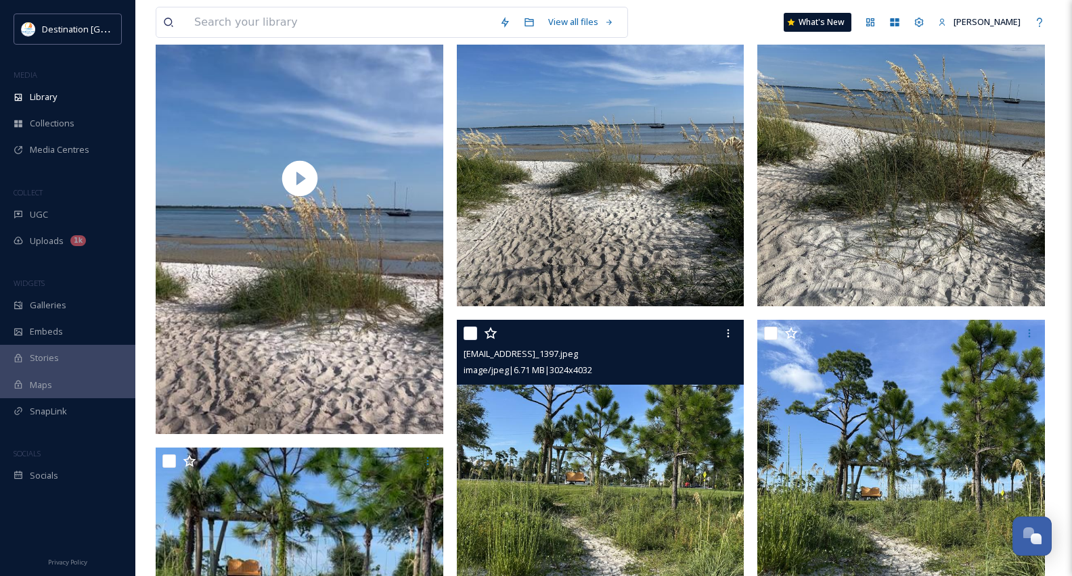
scroll to position [203, 0]
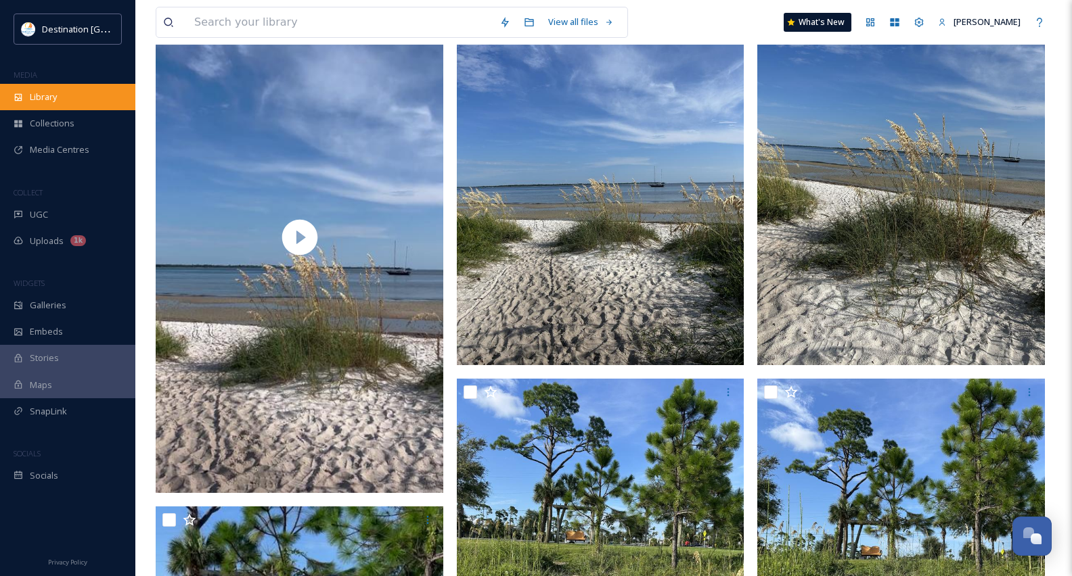
click at [60, 103] on div "Library" at bounding box center [67, 97] width 135 height 26
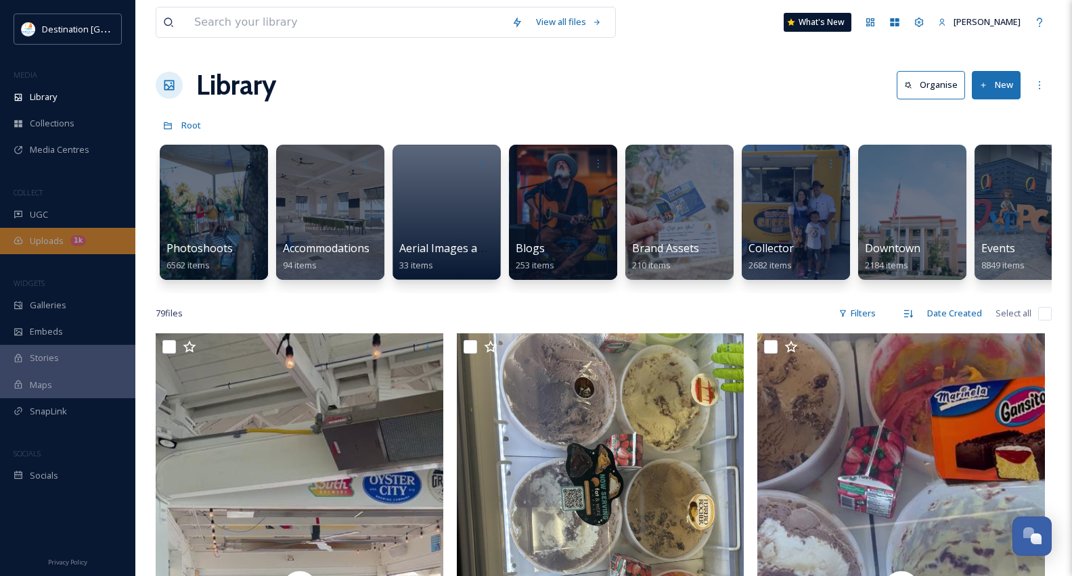
click at [53, 240] on span "Uploads" at bounding box center [47, 241] width 34 height 13
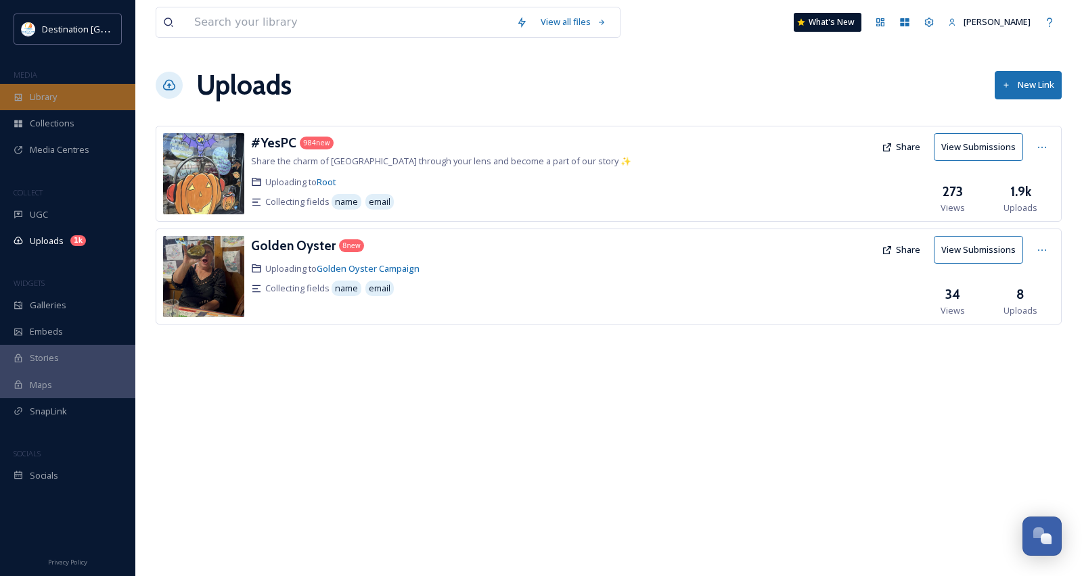
click at [45, 98] on span "Library" at bounding box center [43, 97] width 27 height 13
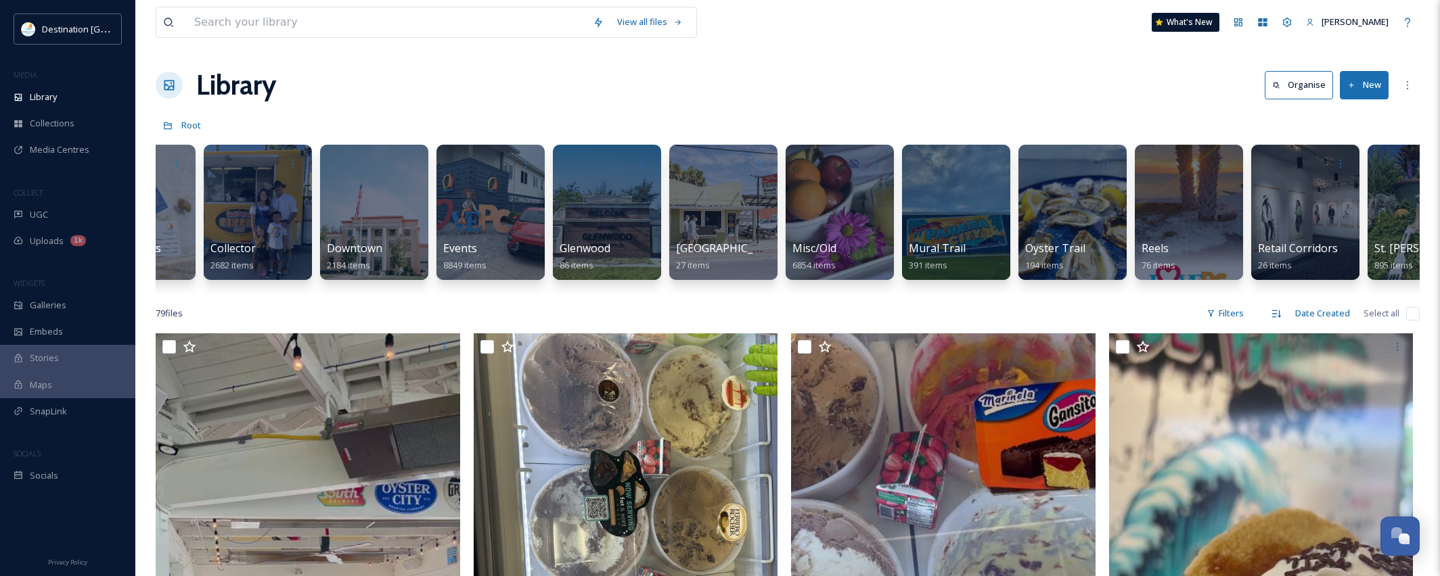
scroll to position [0, 947]
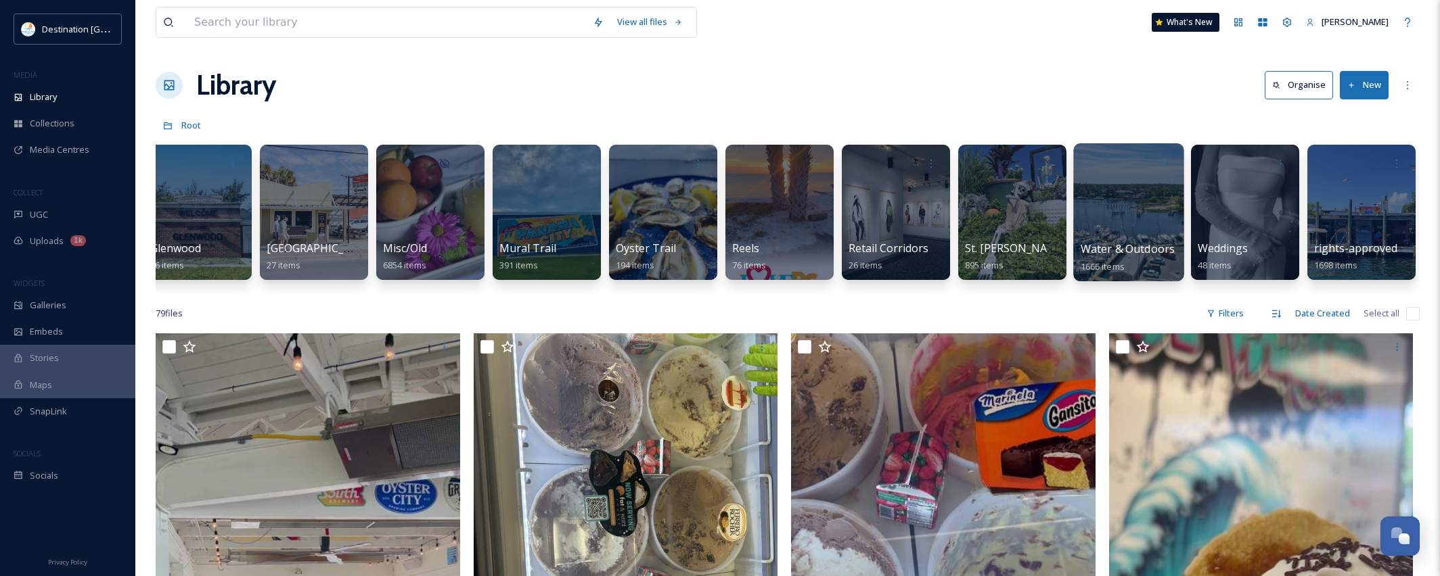
click at [1081, 219] on div at bounding box center [1128, 212] width 110 height 138
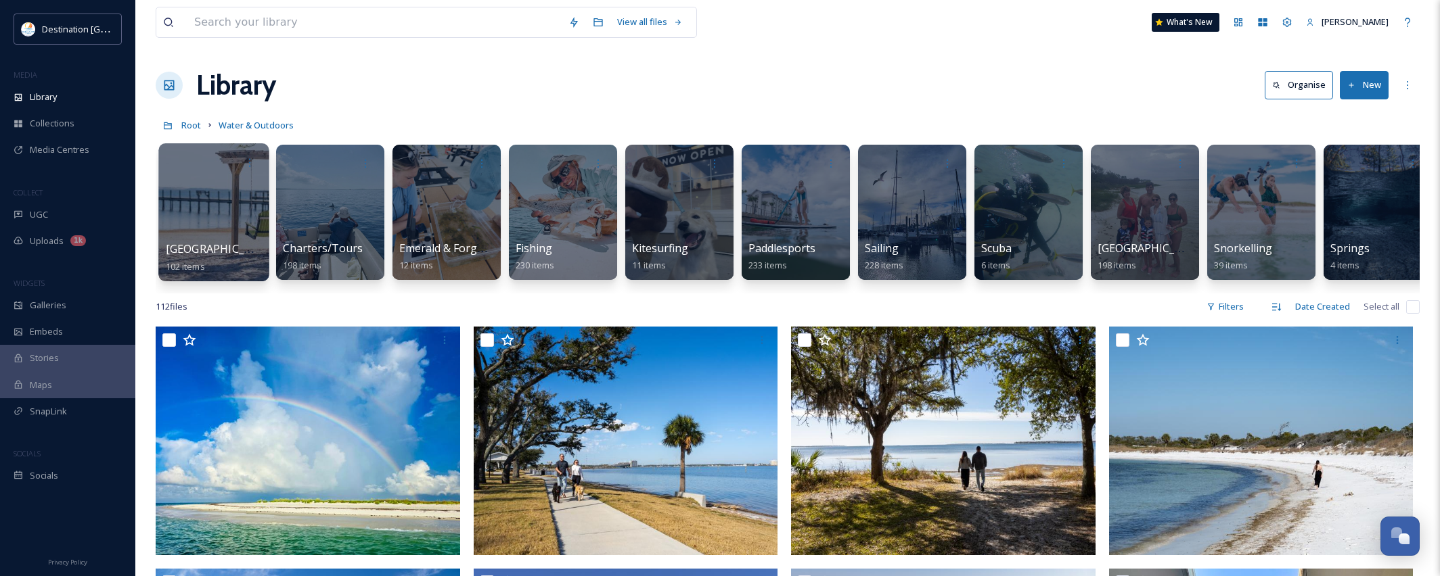
click at [217, 223] on div at bounding box center [213, 212] width 110 height 138
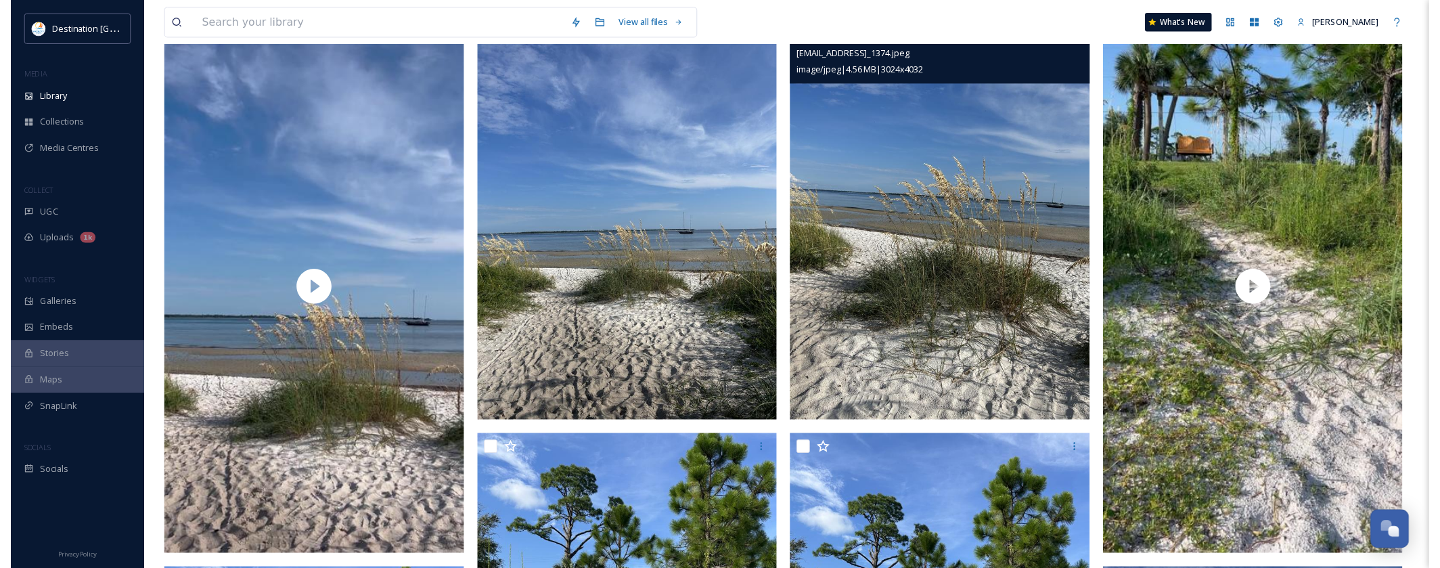
scroll to position [68, 0]
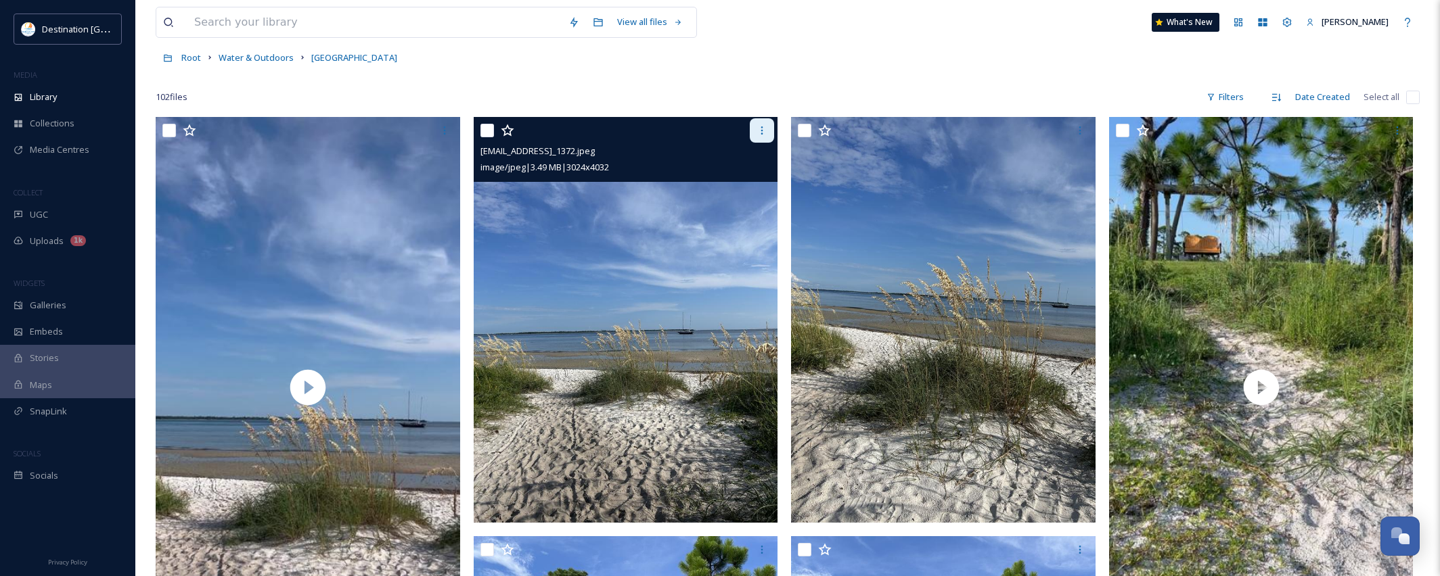
click at [760, 137] on div at bounding box center [762, 130] width 24 height 24
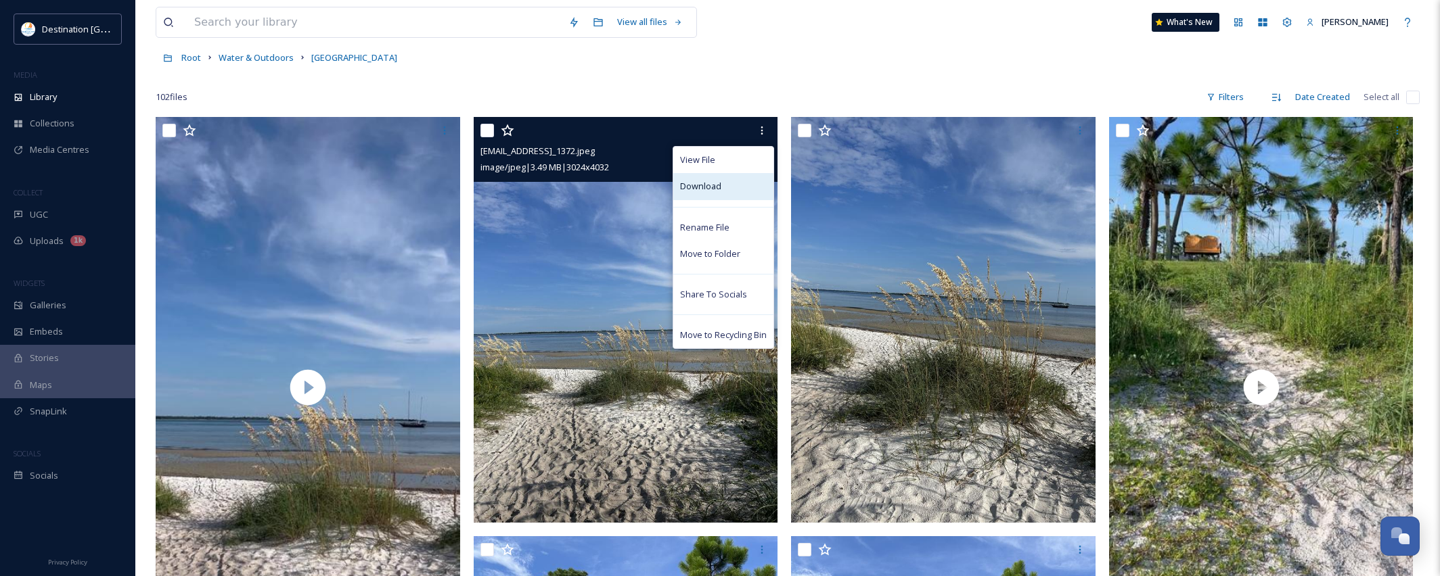
click at [723, 187] on div "Download" at bounding box center [723, 186] width 100 height 26
